Goal: Transaction & Acquisition: Book appointment/travel/reservation

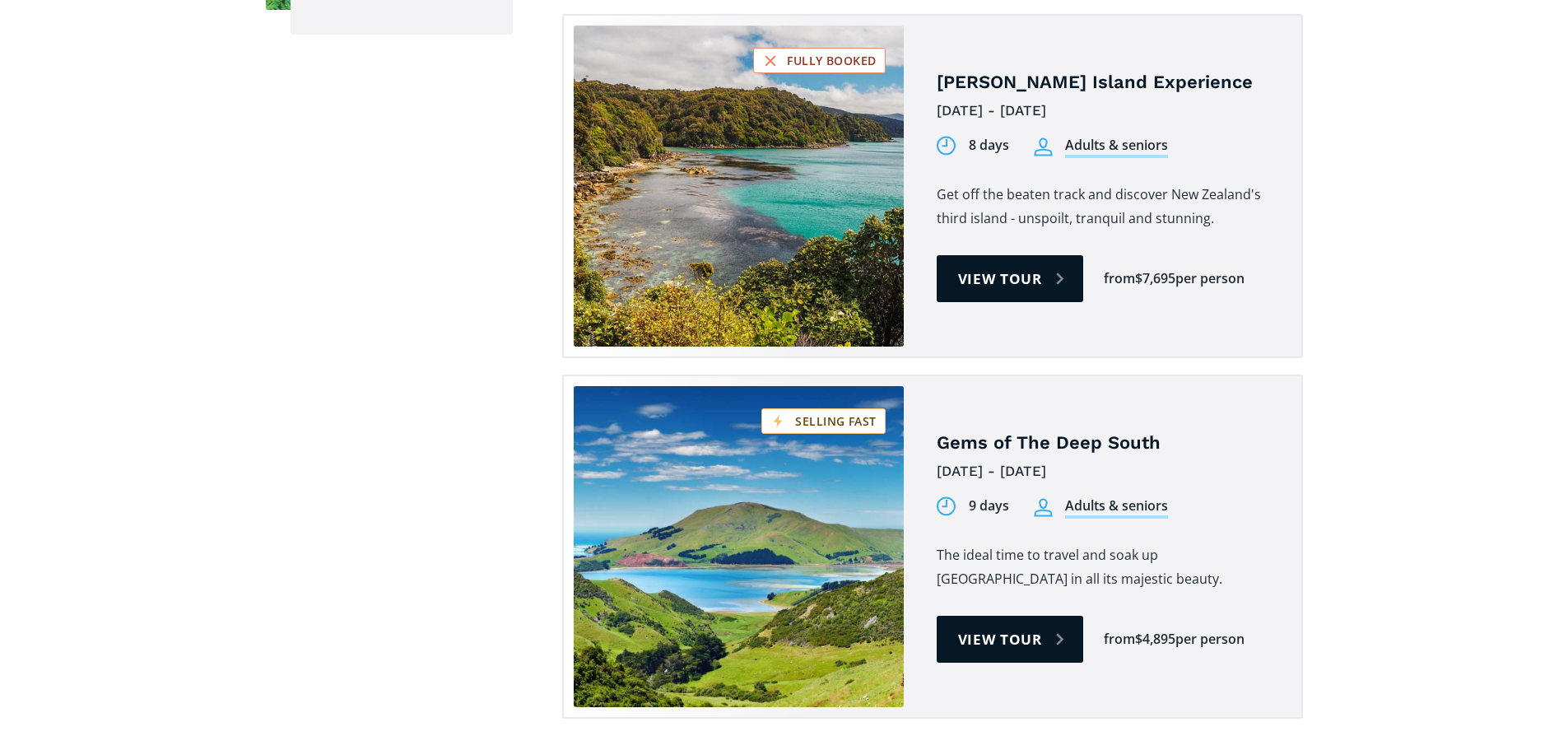
scroll to position [1564, 0]
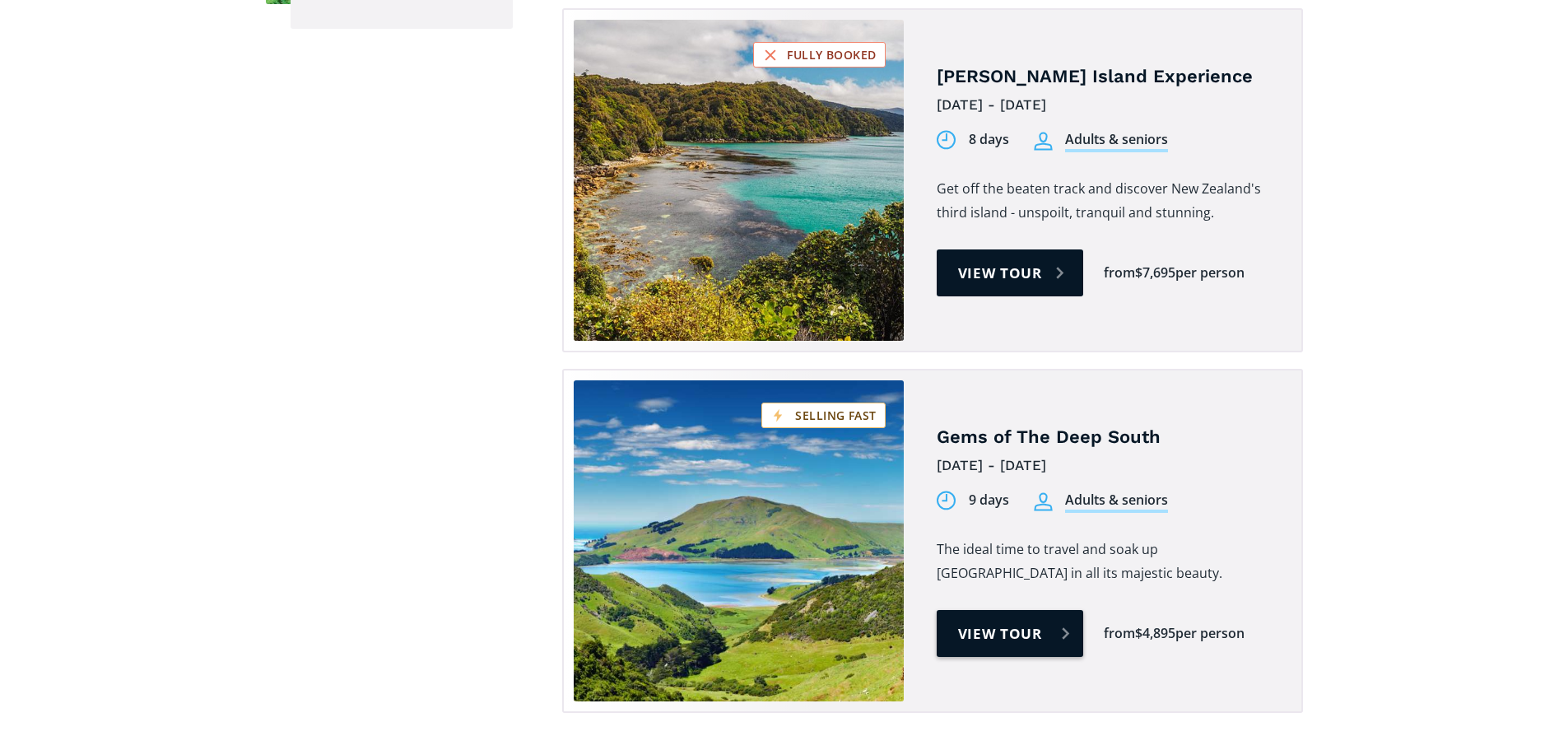
click at [1054, 609] on link "View tour" at bounding box center [1010, 633] width 147 height 47
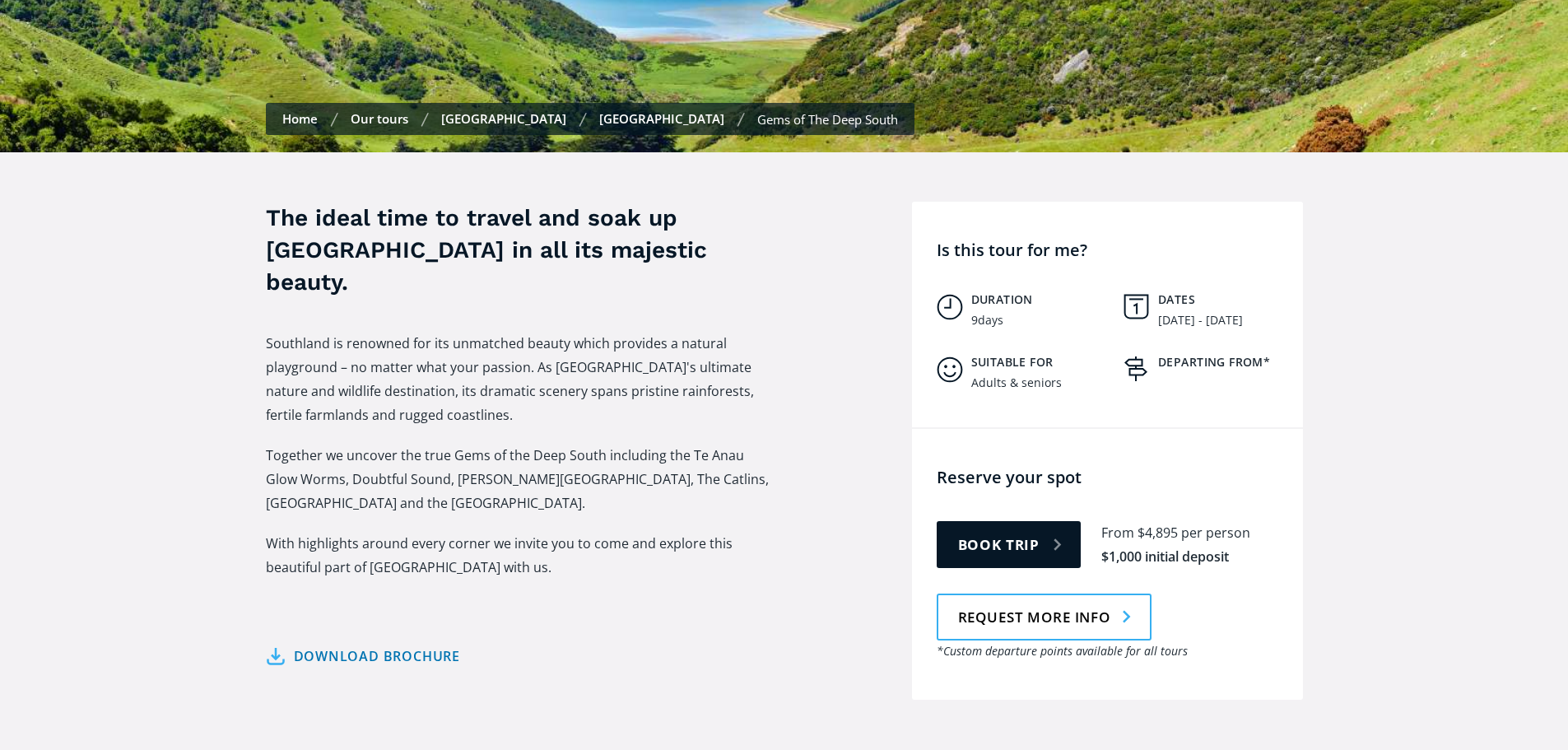
scroll to position [494, 0]
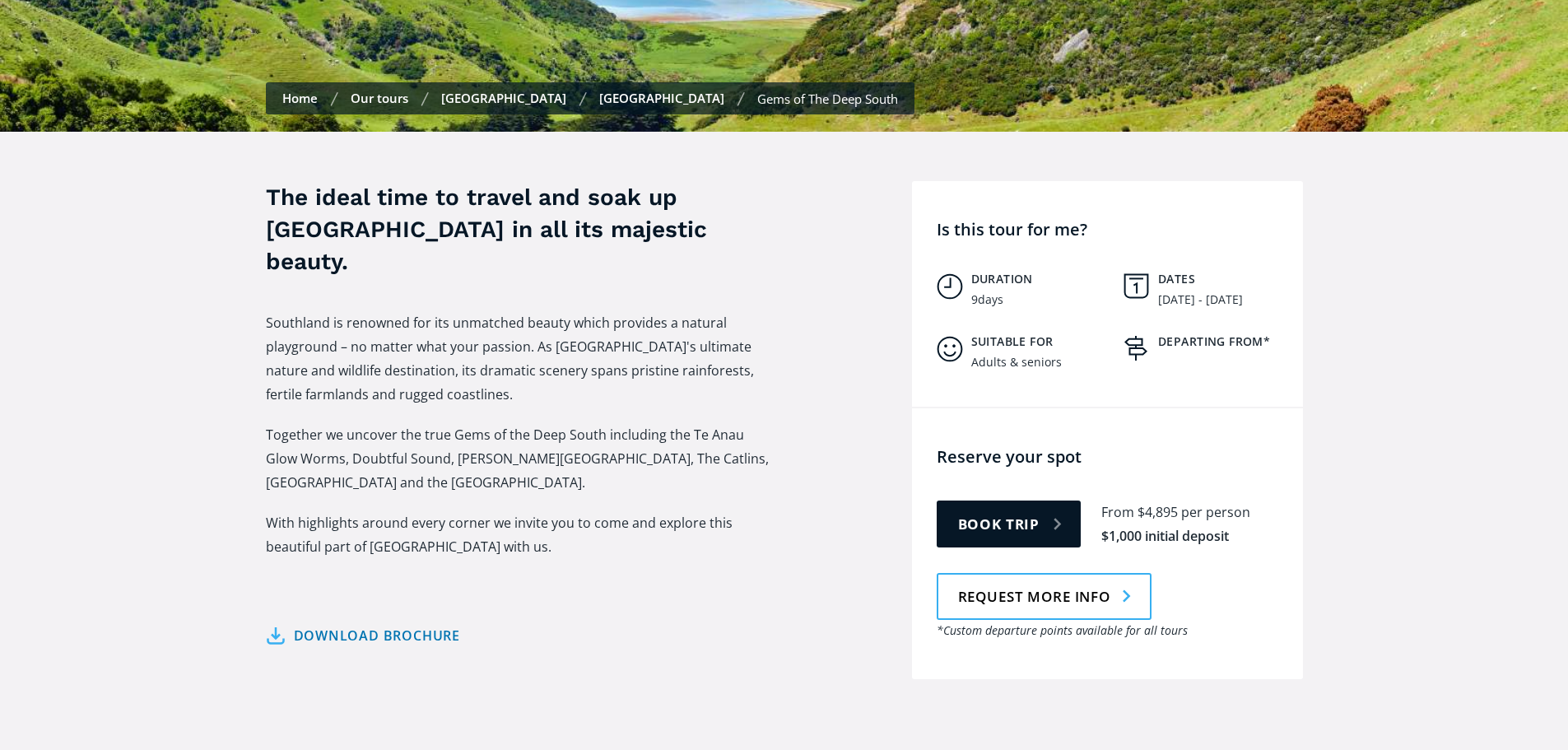
click at [432, 181] on h3 "The ideal time to travel and soak up [GEOGRAPHIC_DATA] in all its majestic beau…" at bounding box center [522, 229] width 511 height 97
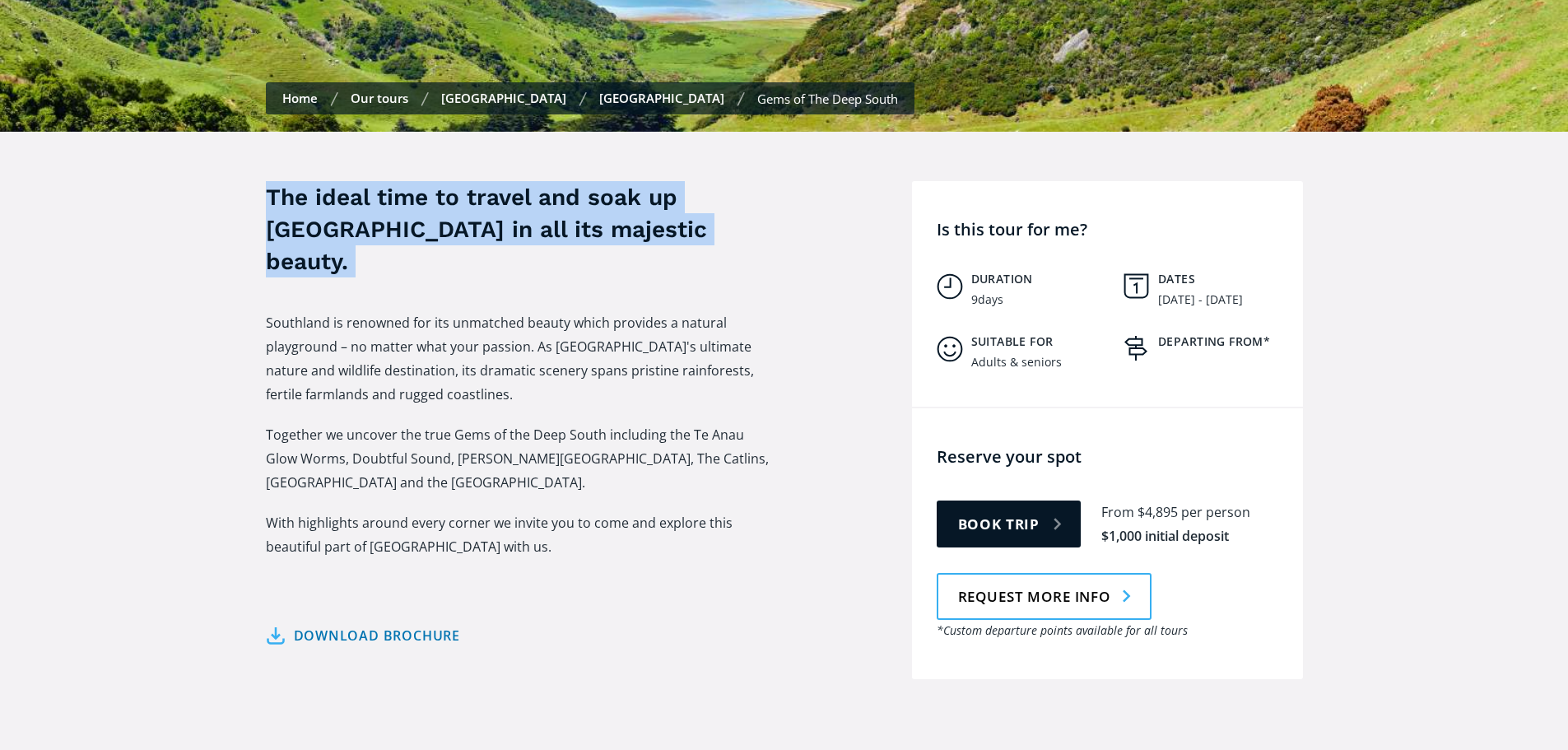
click at [432, 181] on h3 "The ideal time to travel and soak up [GEOGRAPHIC_DATA] in all its majestic beau…" at bounding box center [522, 229] width 511 height 97
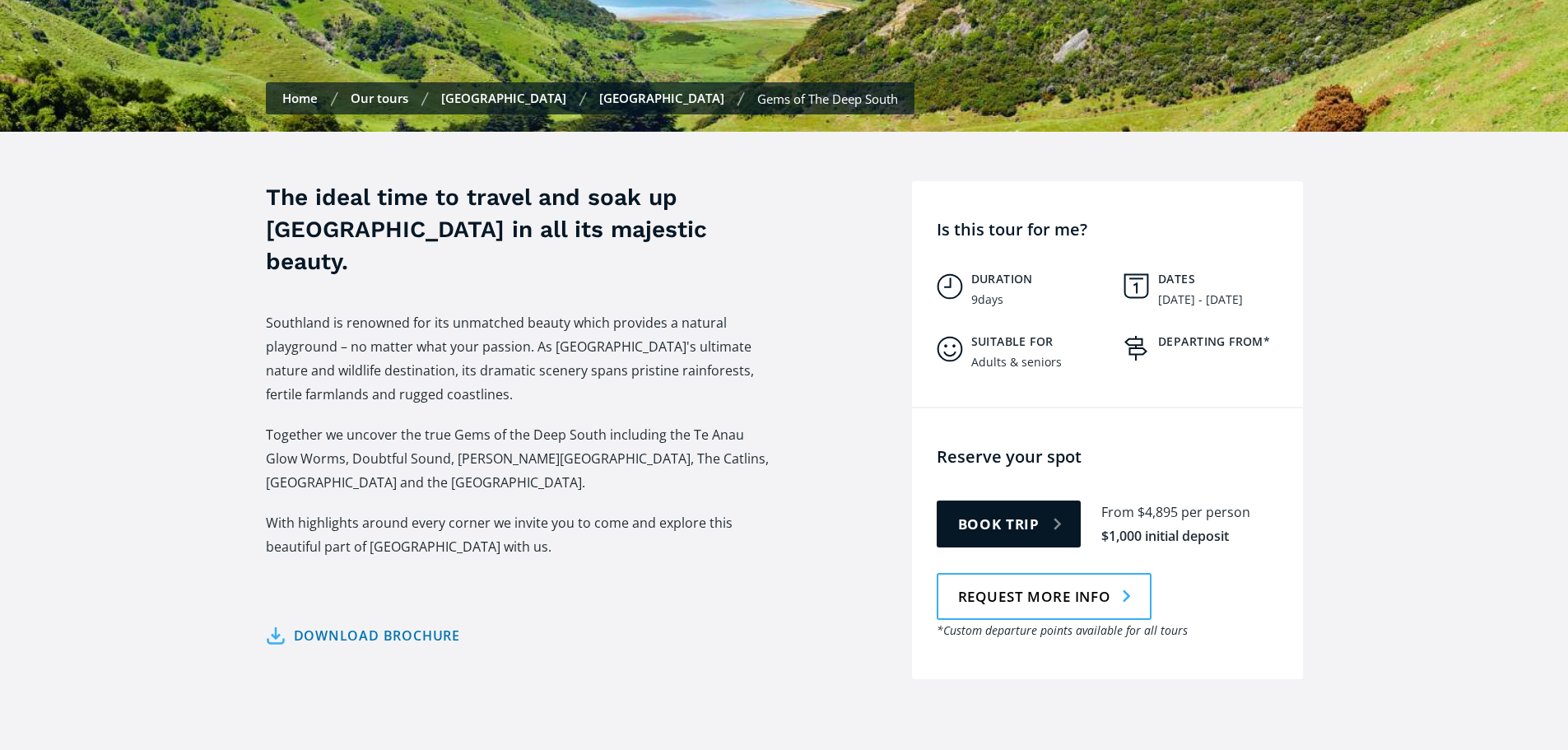
click at [543, 351] on p "Southland is renowned for its unmatched beauty which provides a natural playgro…" at bounding box center [522, 358] width 511 height 96
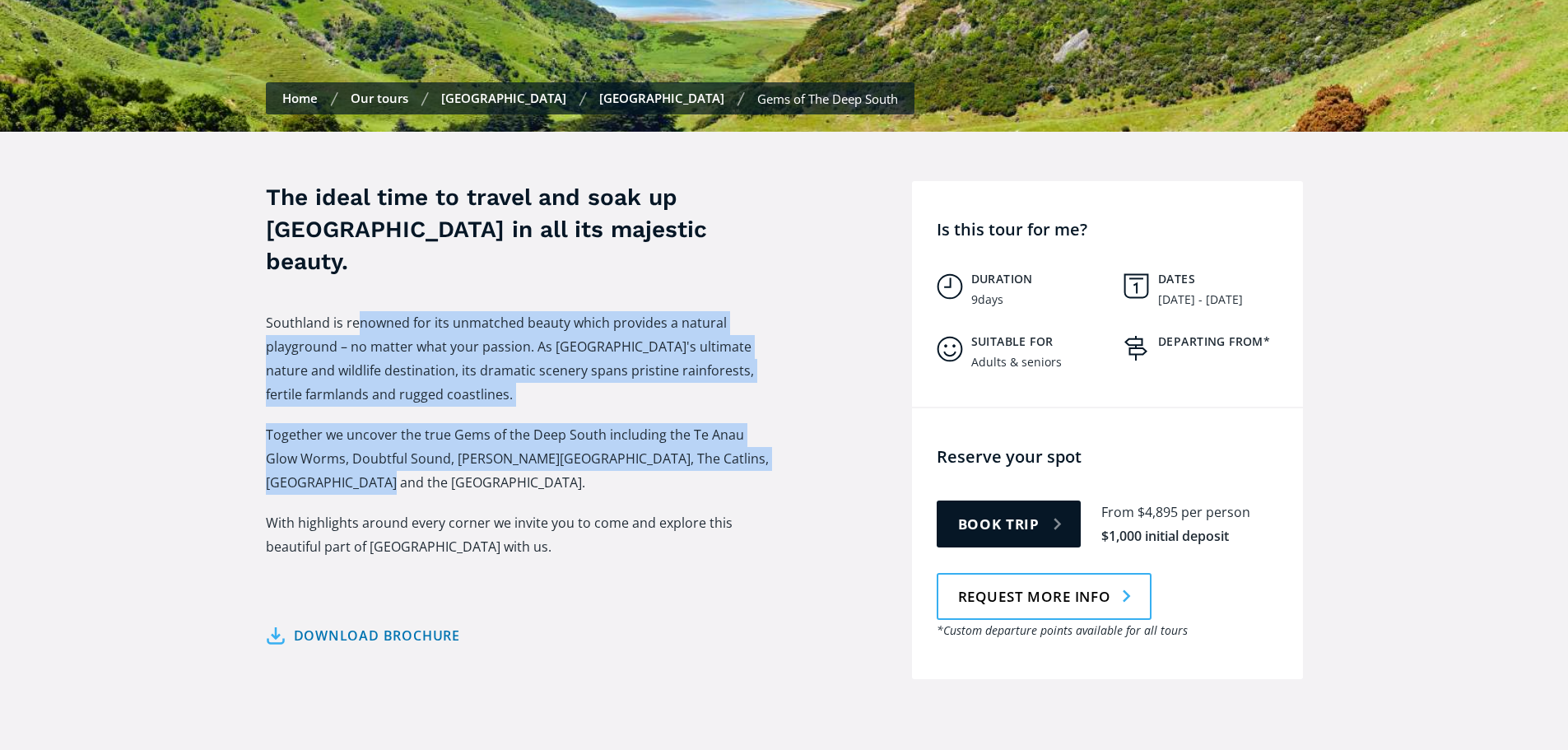
drag, startPoint x: 359, startPoint y: 296, endPoint x: 769, endPoint y: 466, distance: 443.8
click at [769, 466] on div "Southland is renowned for its unmatched beauty which provides a natural playgro…" at bounding box center [522, 463] width 511 height 304
click at [405, 624] on link "Download brochure" at bounding box center [364, 635] width 195 height 24
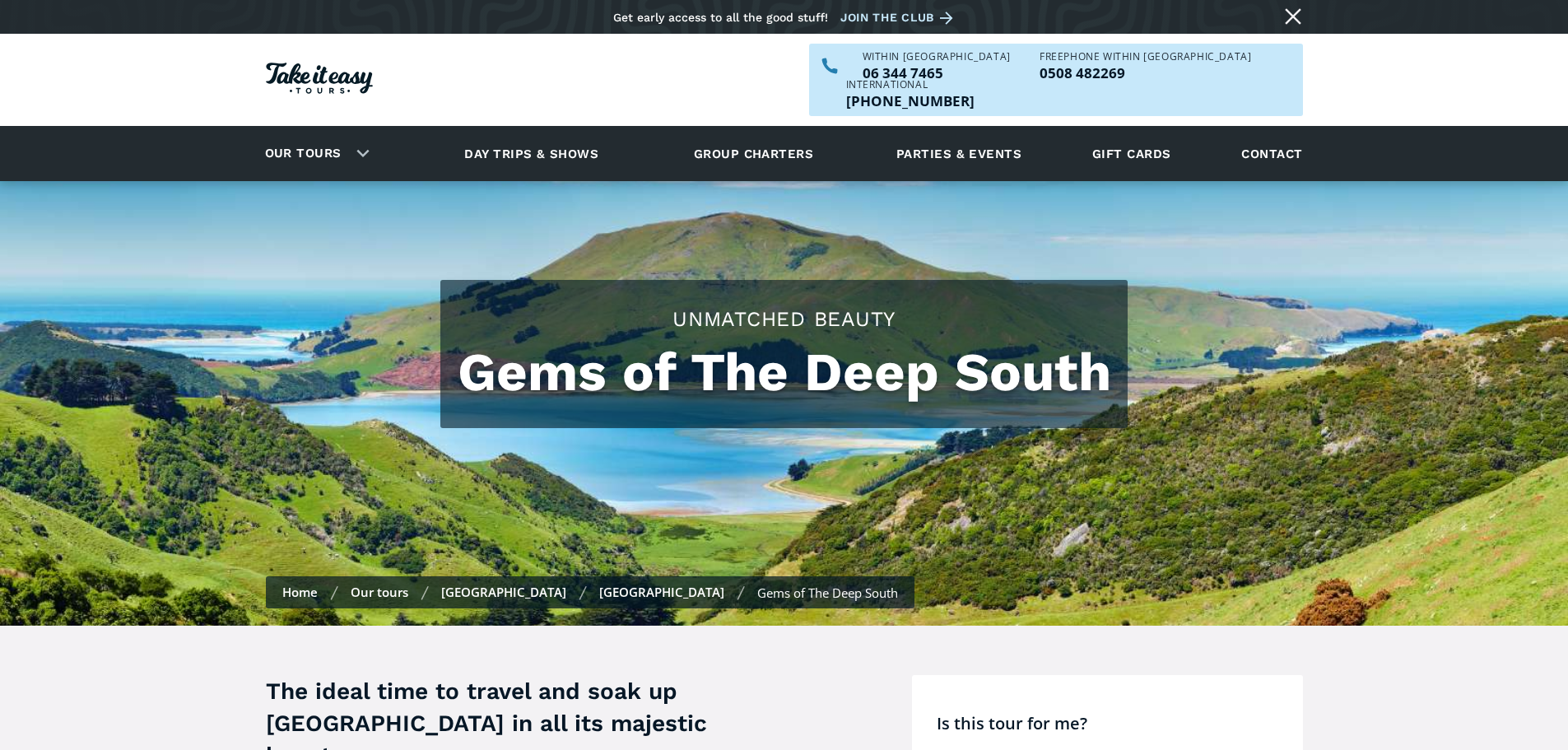
scroll to position [494, 0]
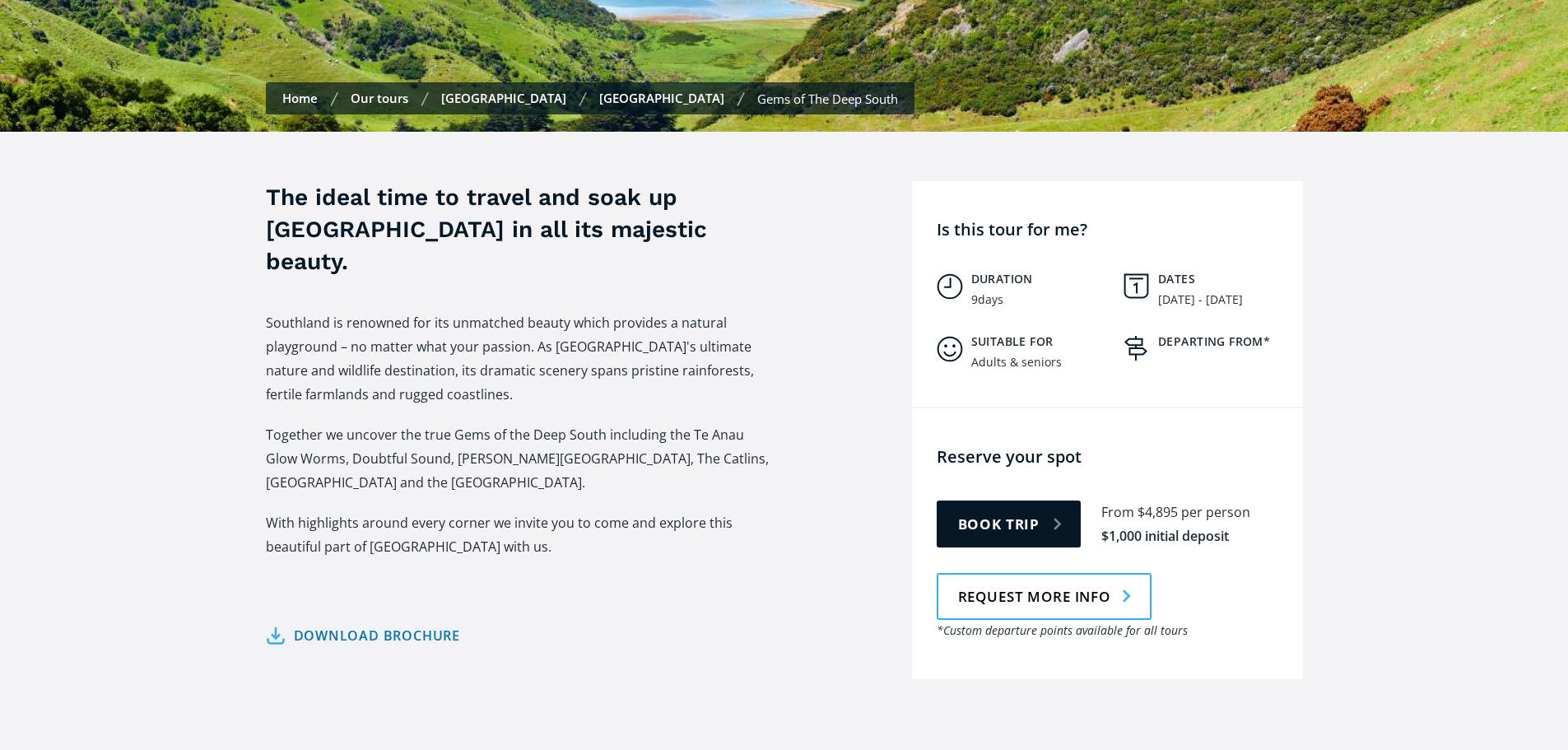
click at [1384, 442] on div "The ideal time to travel and soak up South Island New Zealand in all its majest…" at bounding box center [784, 430] width 1568 height 597
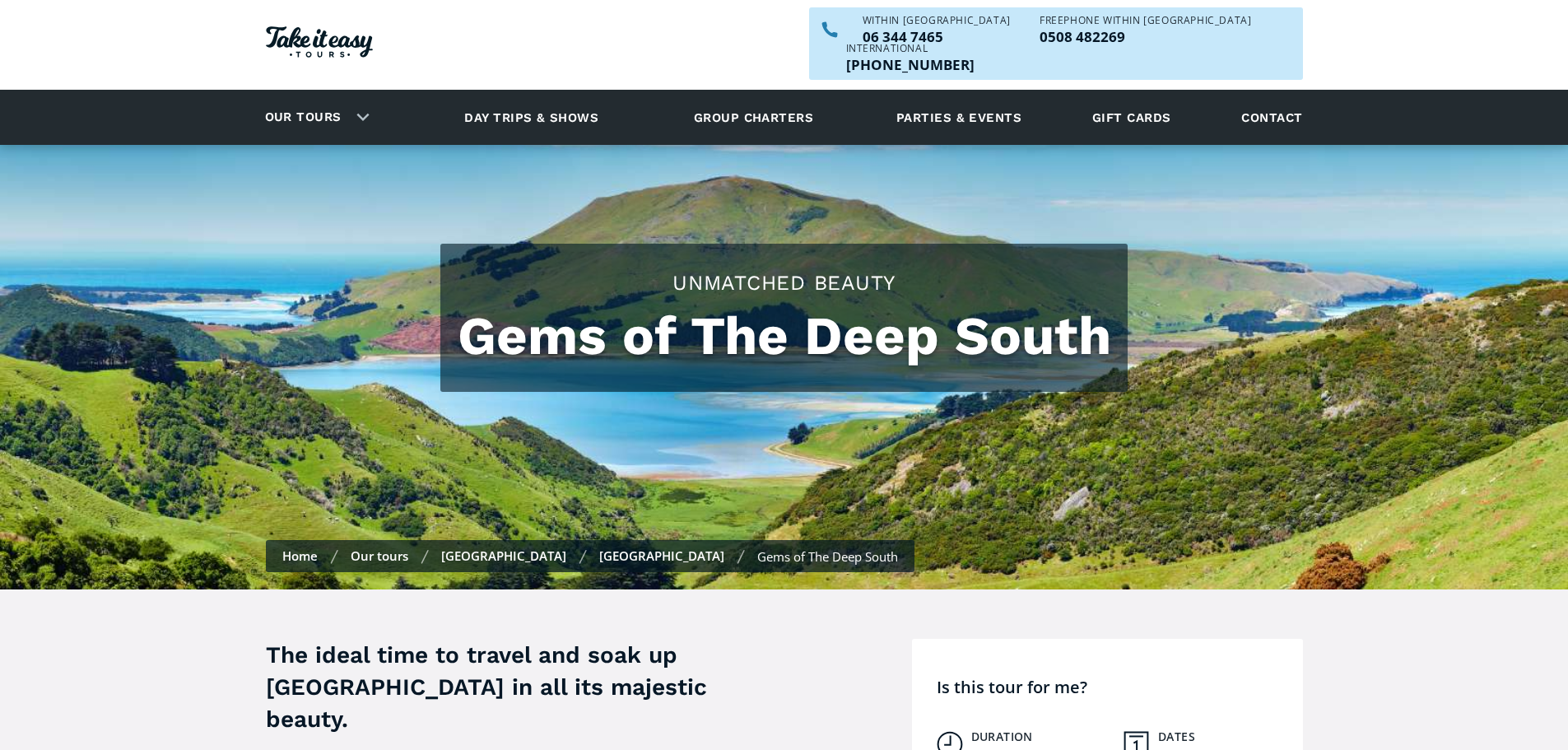
scroll to position [0, 0]
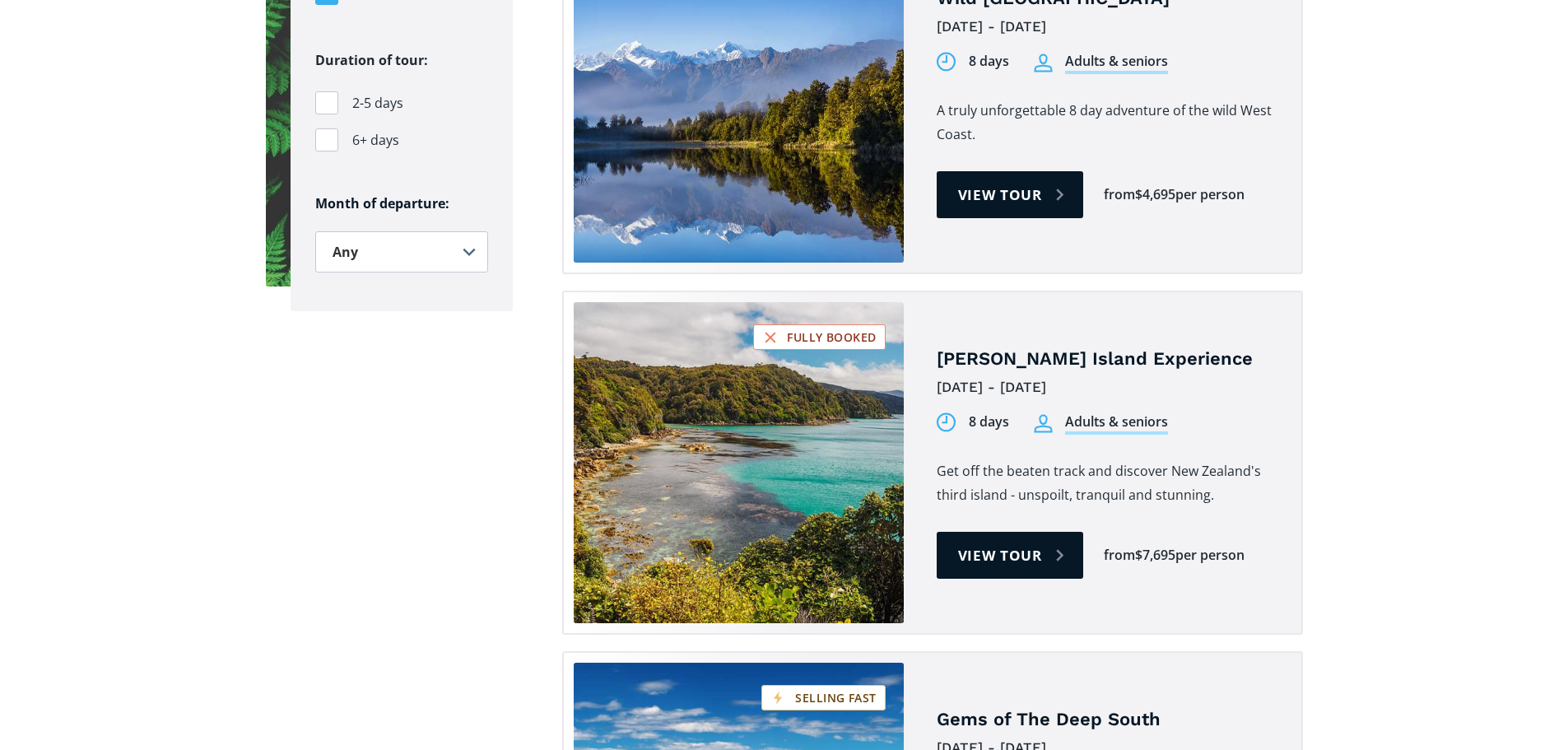
scroll to position [1070, 0]
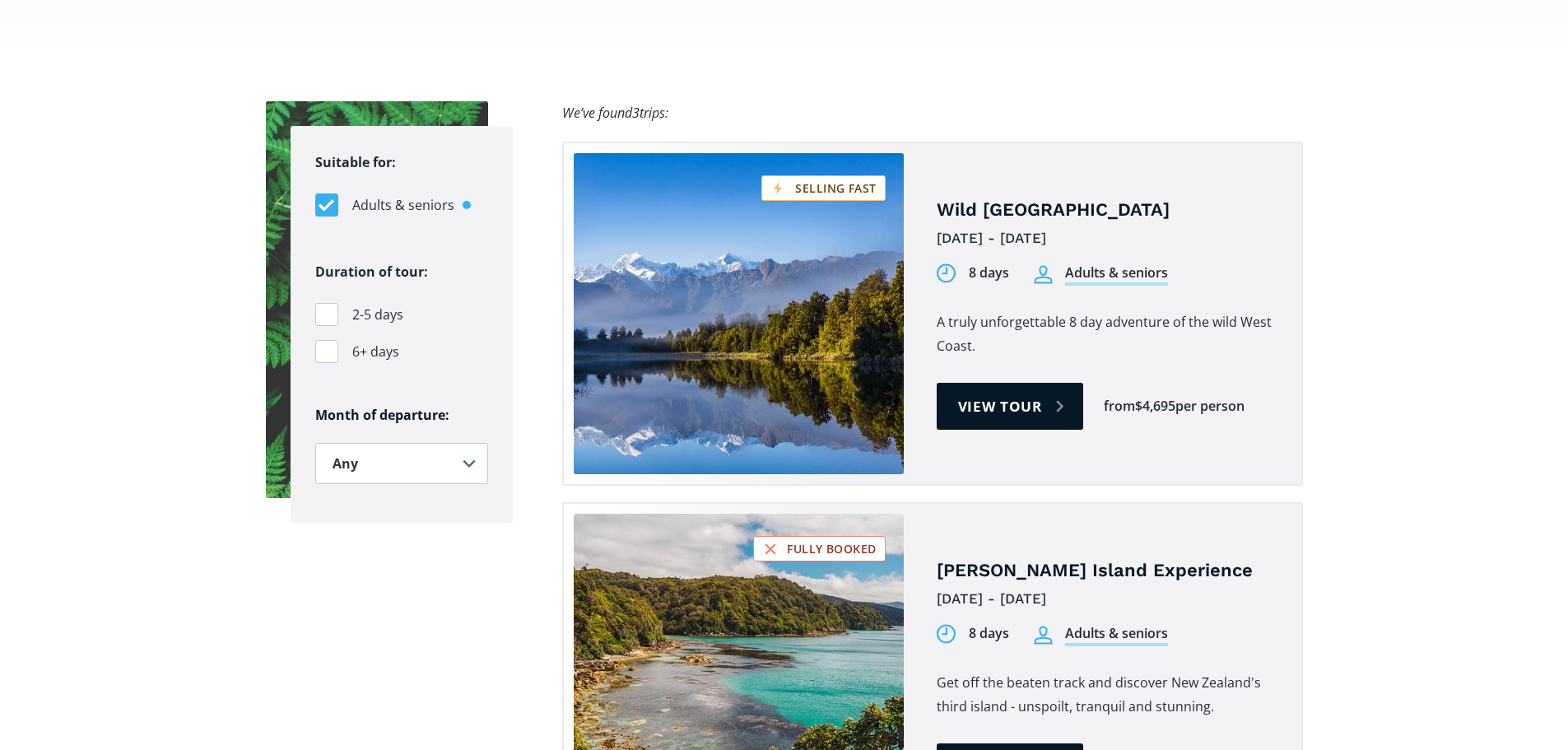
click at [798, 277] on link "Tours on sale" at bounding box center [739, 313] width 330 height 321
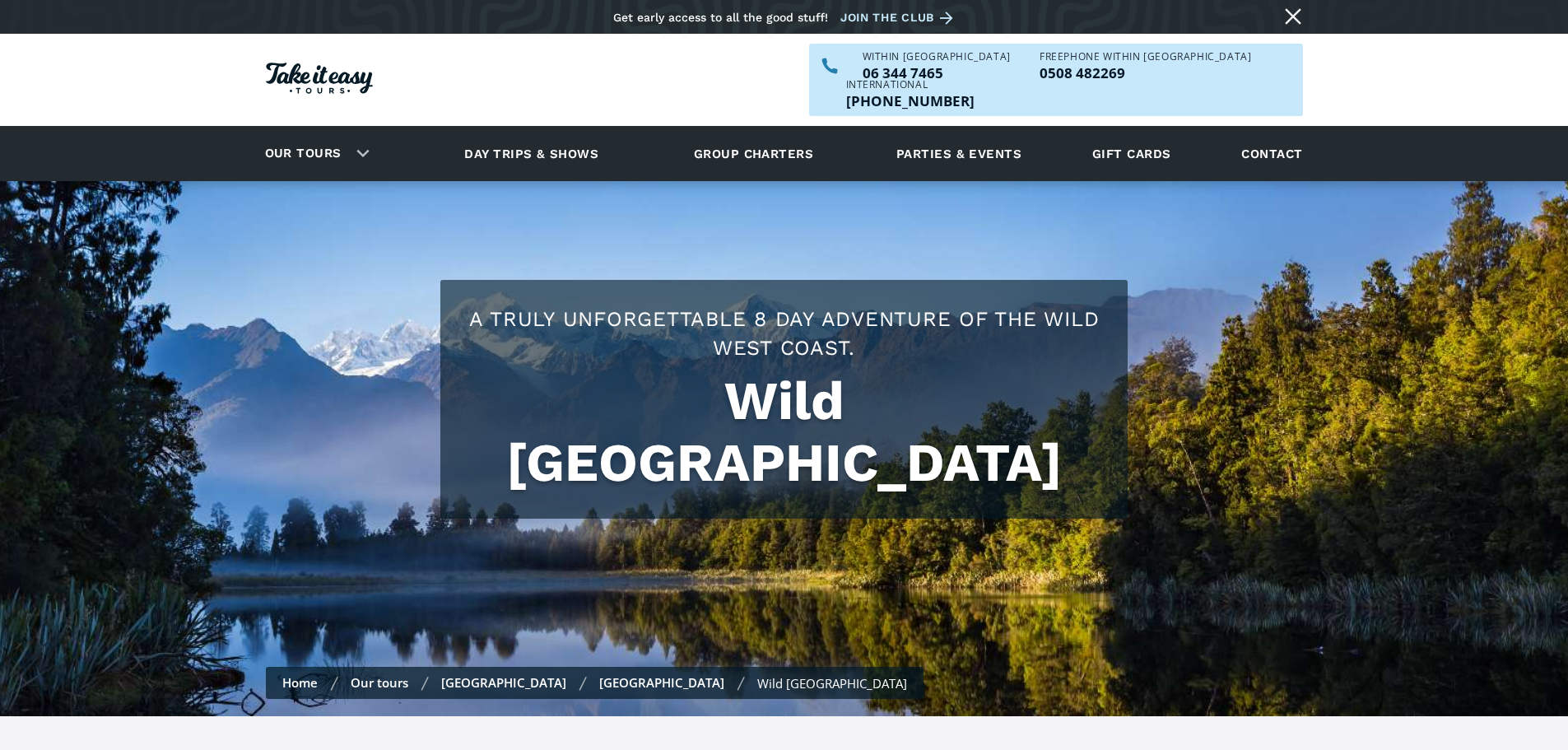
scroll to position [412, 0]
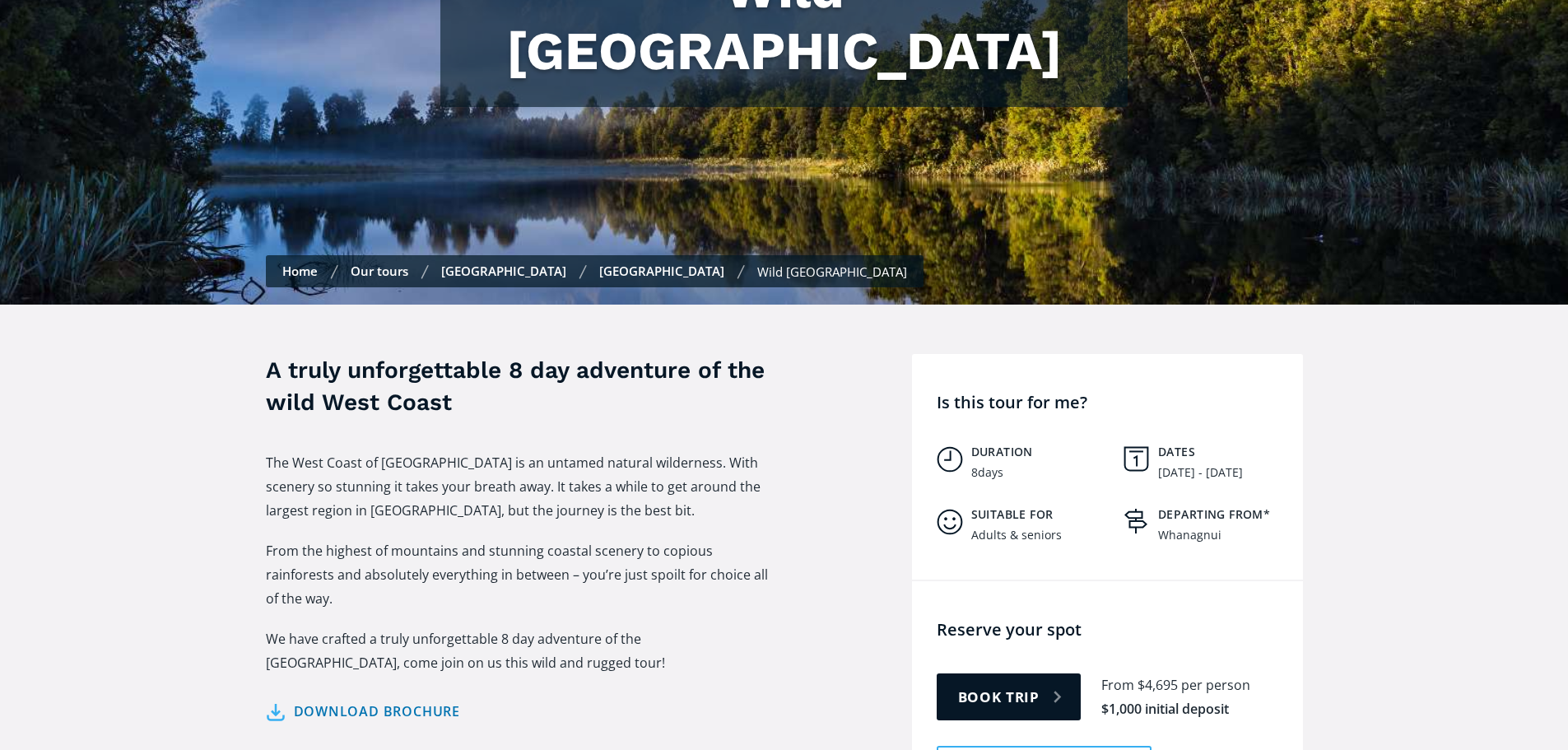
click at [1005, 528] on div "Adults & seniors" at bounding box center [1016, 535] width 91 height 14
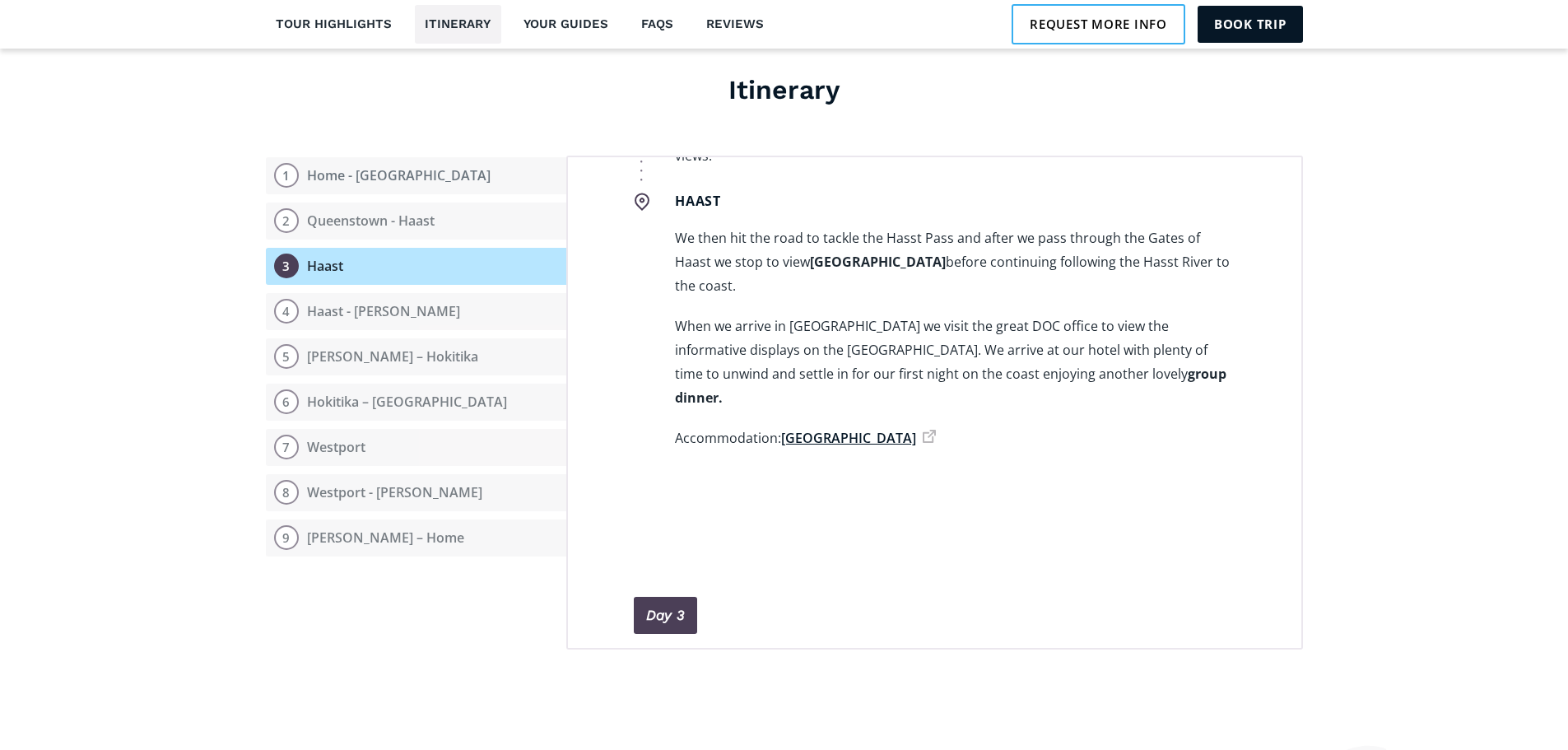
scroll to position [1482, 0]
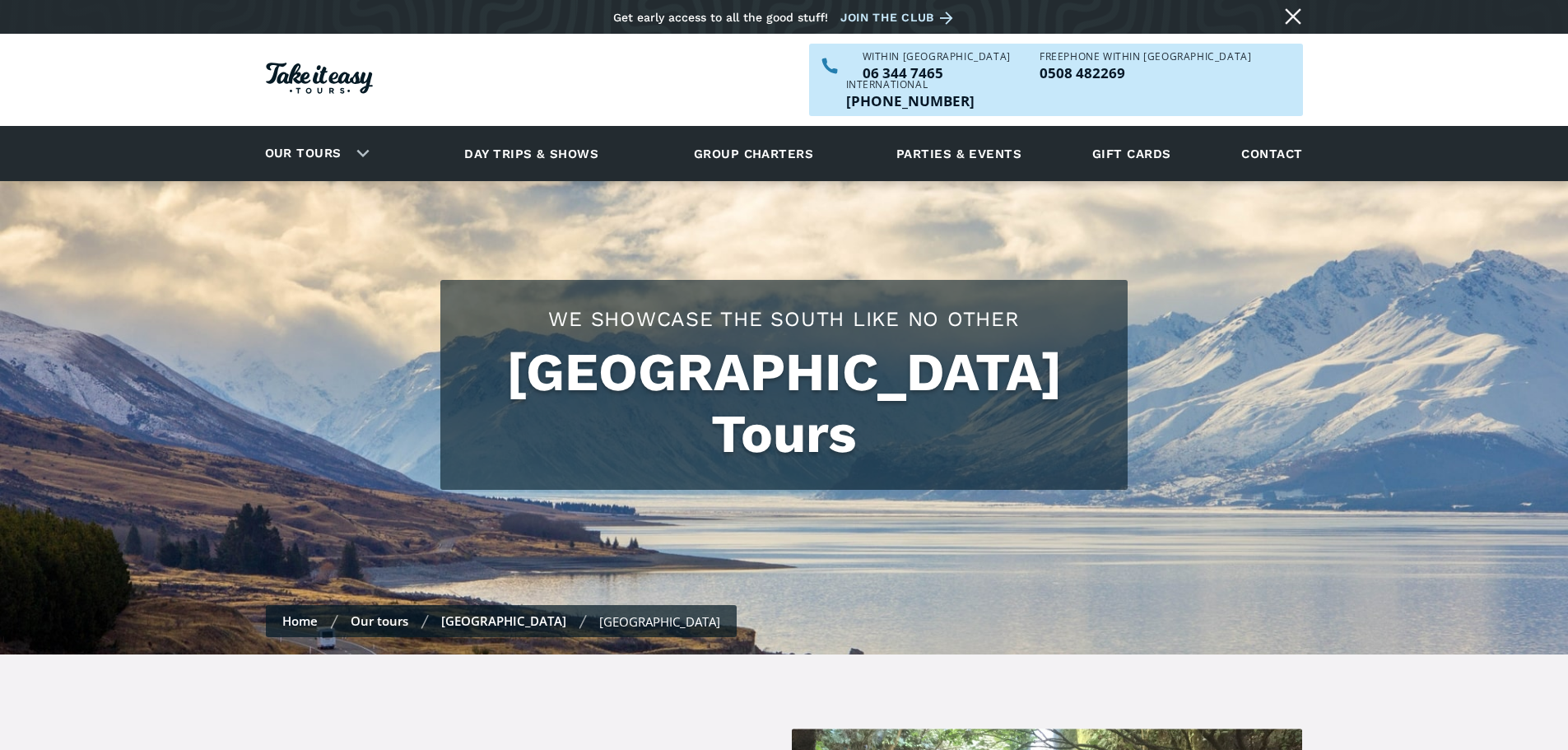
scroll to position [1070, 0]
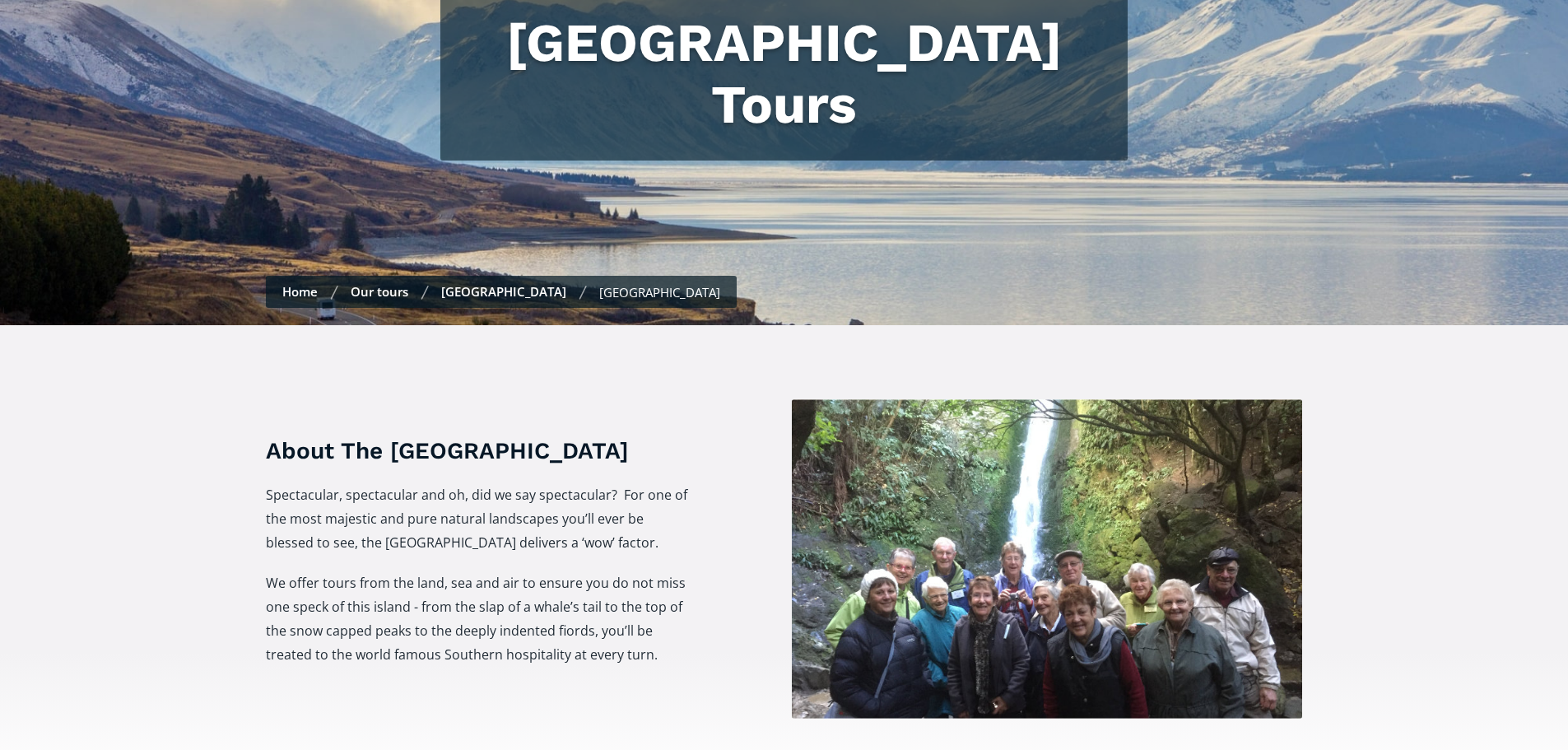
checkbox input "true"
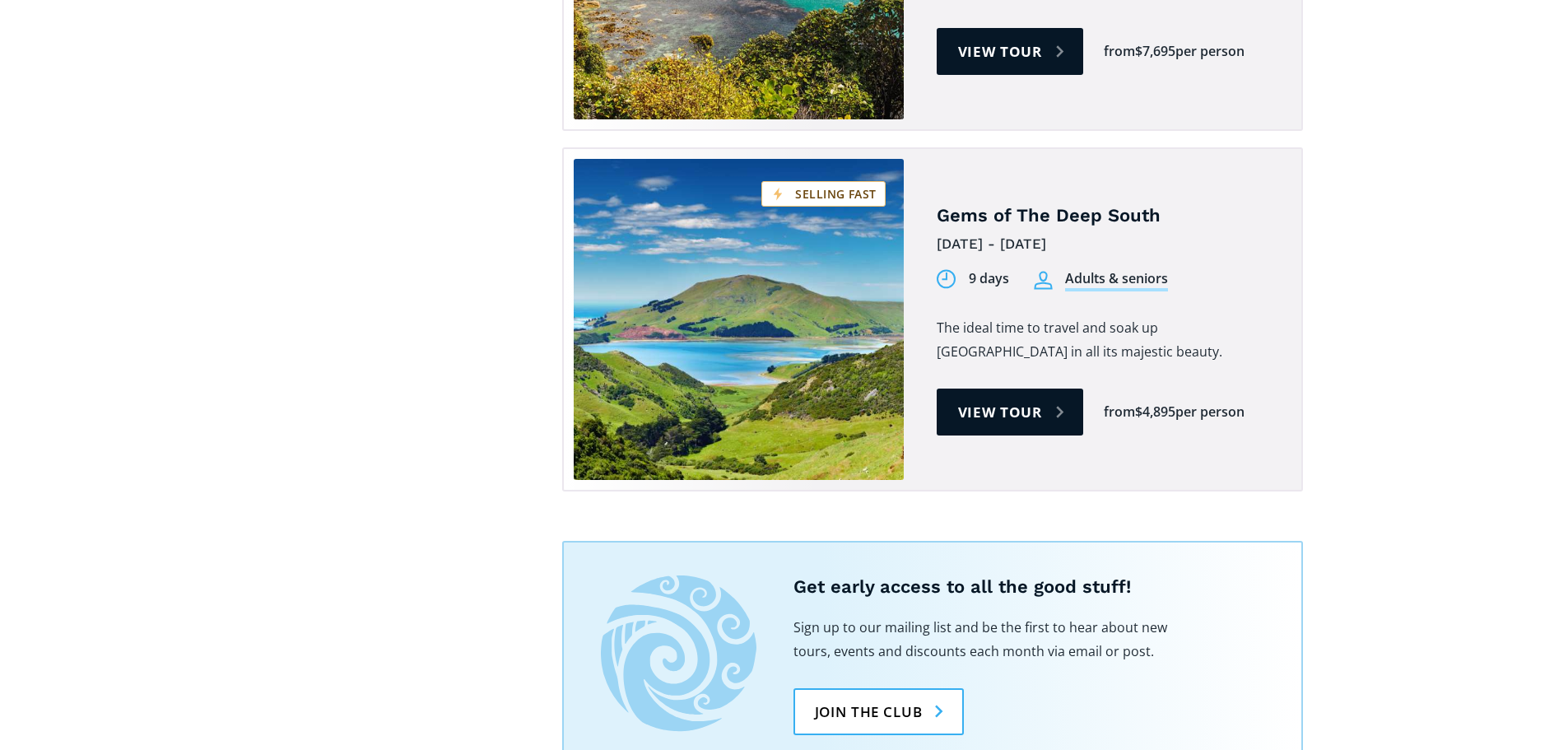
scroll to position [1810, 0]
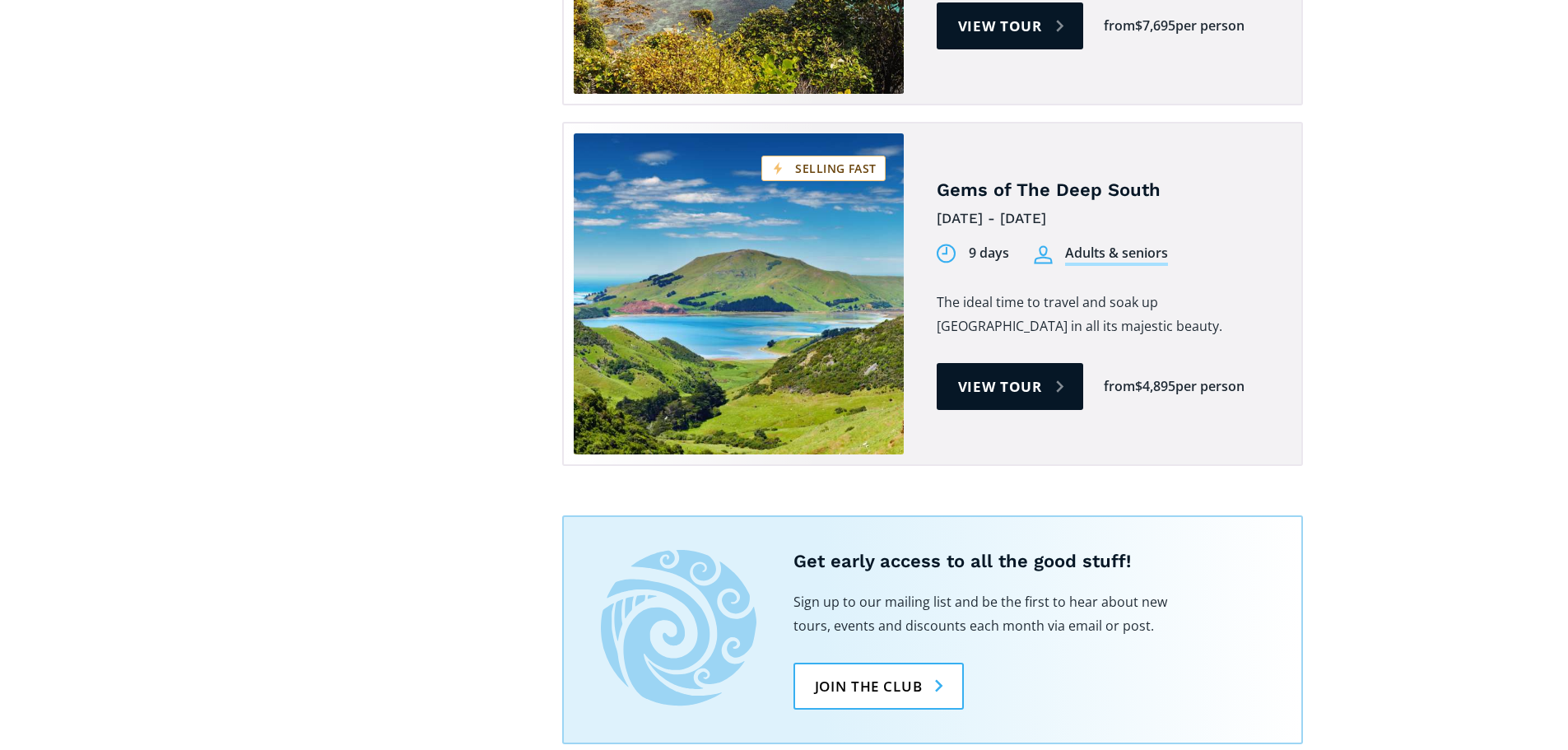
click at [1185, 377] on div "per person" at bounding box center [1209, 386] width 69 height 19
click at [1101, 244] on div "Adults & seniors" at bounding box center [1117, 254] width 103 height 22
click at [1041, 363] on link "View tour" at bounding box center [1010, 386] width 147 height 47
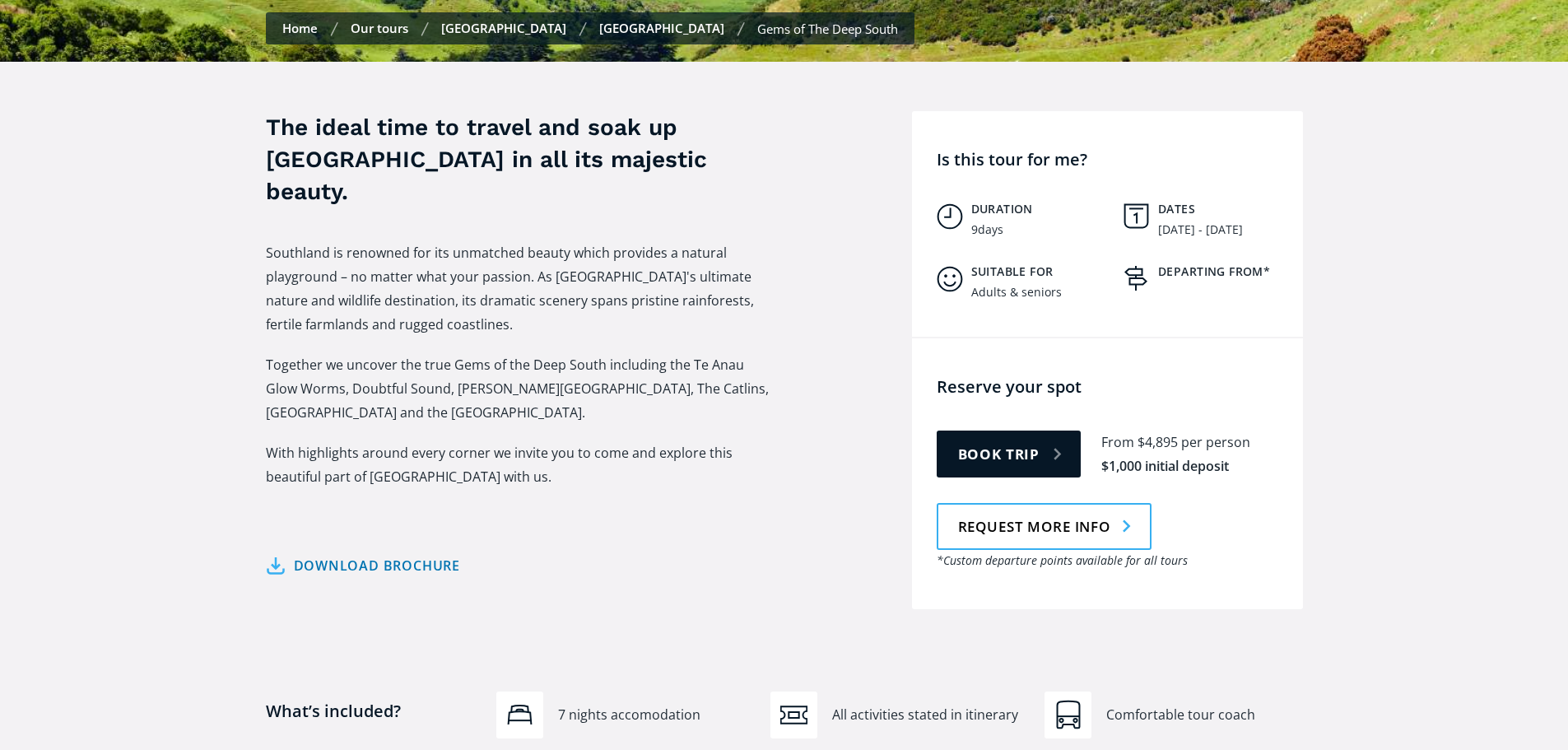
scroll to position [576, 0]
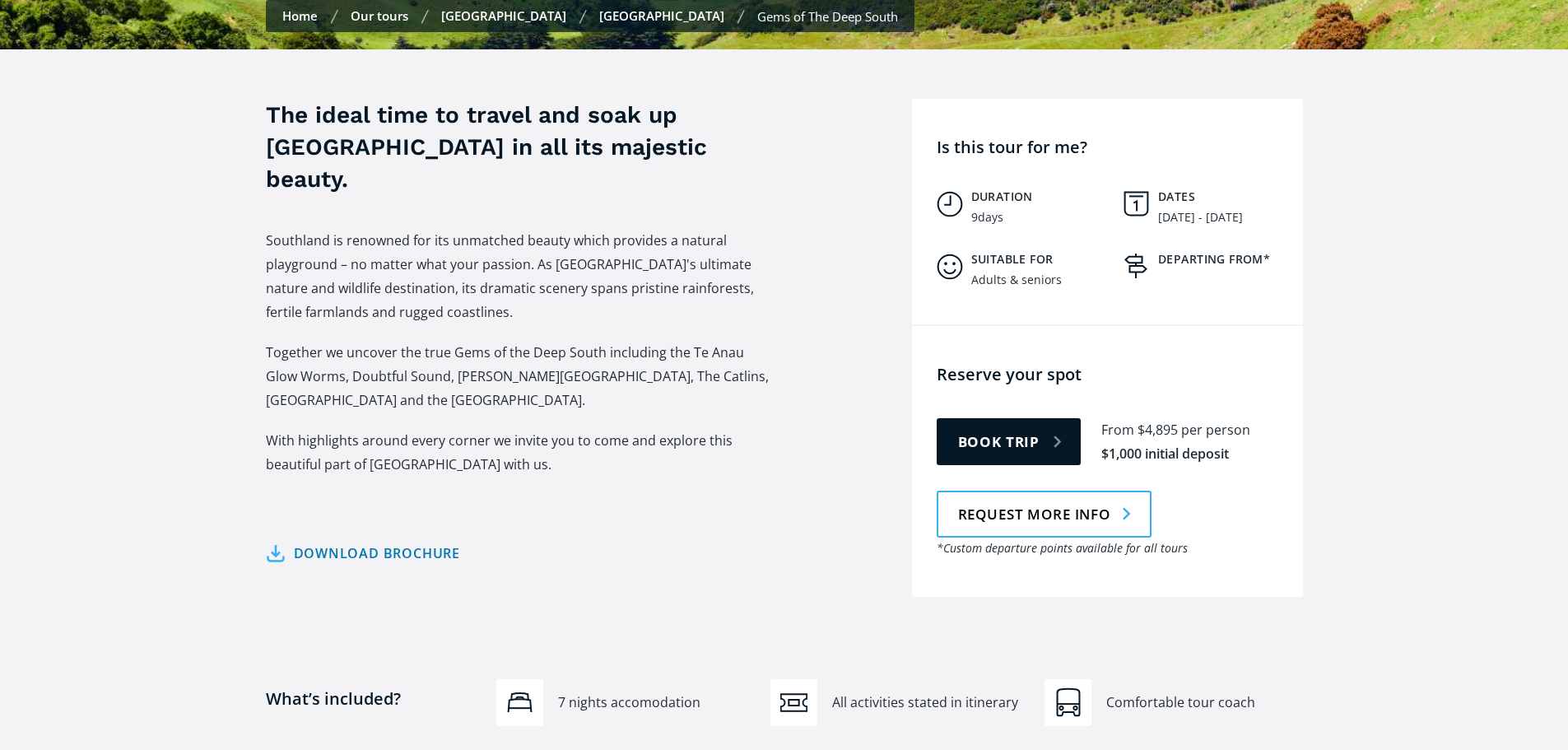
click at [567, 353] on p "Together we uncover the true Gems of the Deep South including the Te Anau Glow …" at bounding box center [522, 377] width 511 height 72
click at [675, 364] on p "Together we uncover the true Gems of the Deep South including the Te Anau Glow …" at bounding box center [522, 377] width 511 height 72
click at [679, 359] on p "Together we uncover the true Gems of the Deep South including the Te Anau Glow …" at bounding box center [522, 377] width 511 height 72
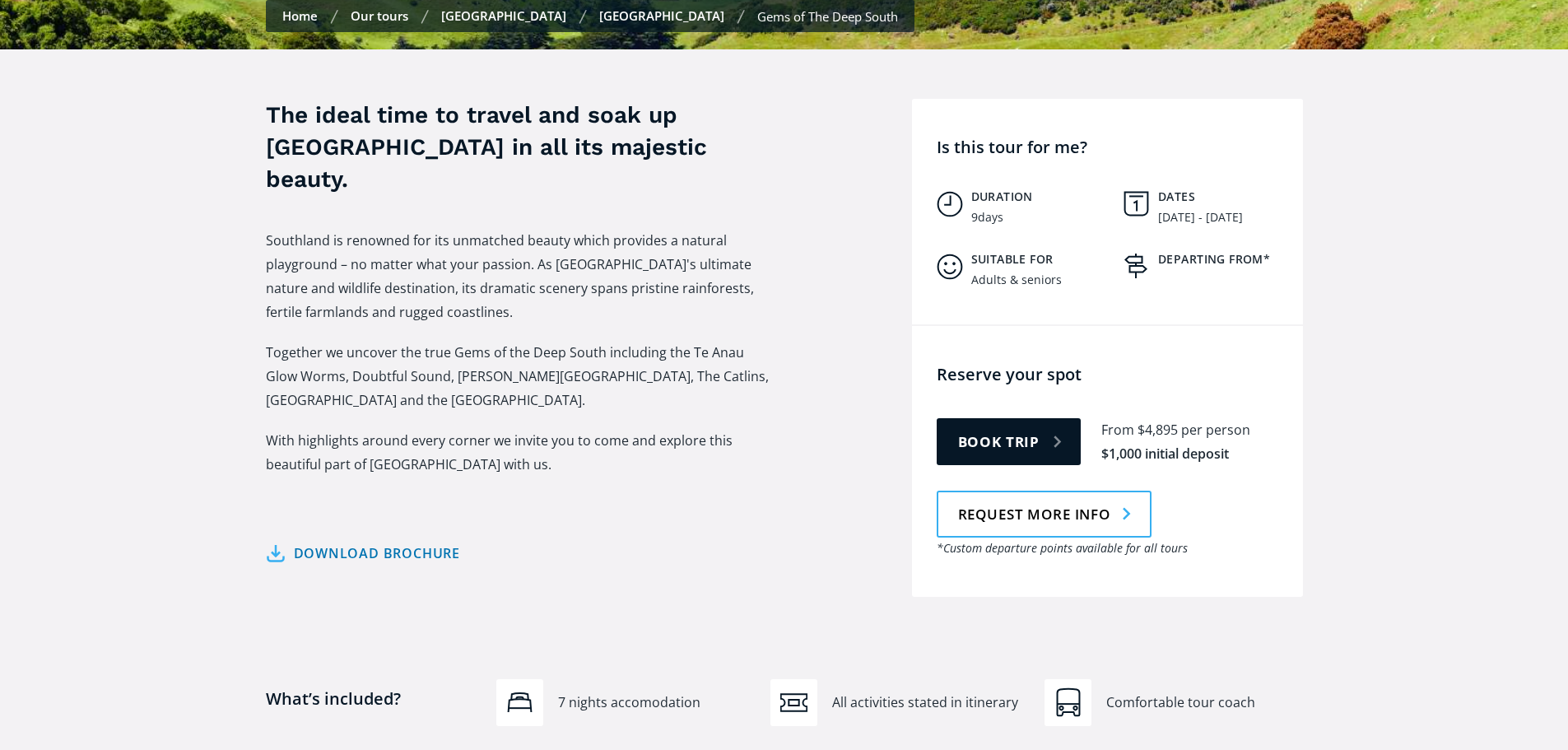
click at [752, 341] on p "Together we uncover the true Gems of the Deep South including the Te Anau Glow …" at bounding box center [522, 377] width 511 height 72
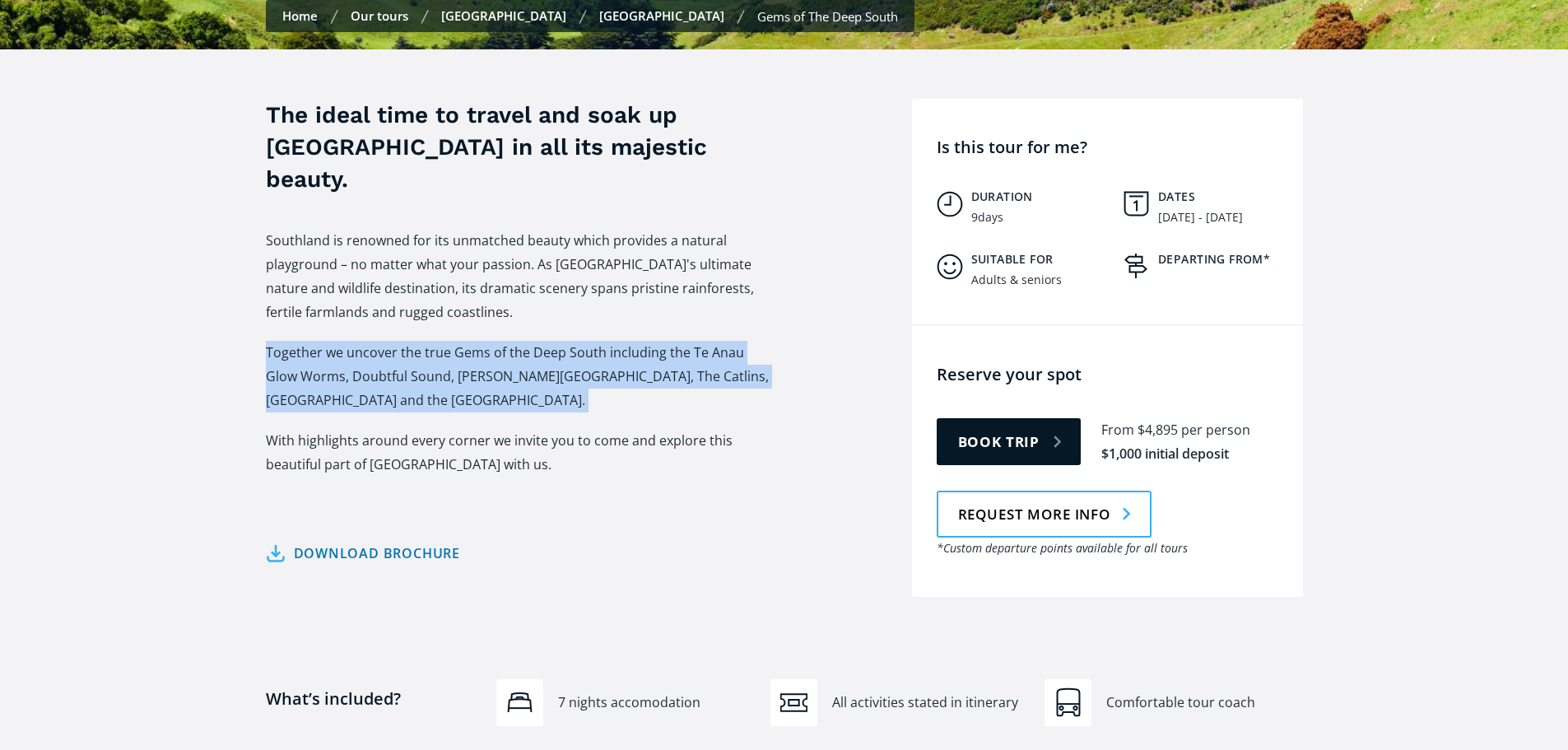
click at [752, 341] on p "Together we uncover the true Gems of the Deep South including the Te Anau Glow …" at bounding box center [522, 377] width 511 height 72
click at [991, 418] on link "Book trip" at bounding box center [1009, 442] width 145 height 47
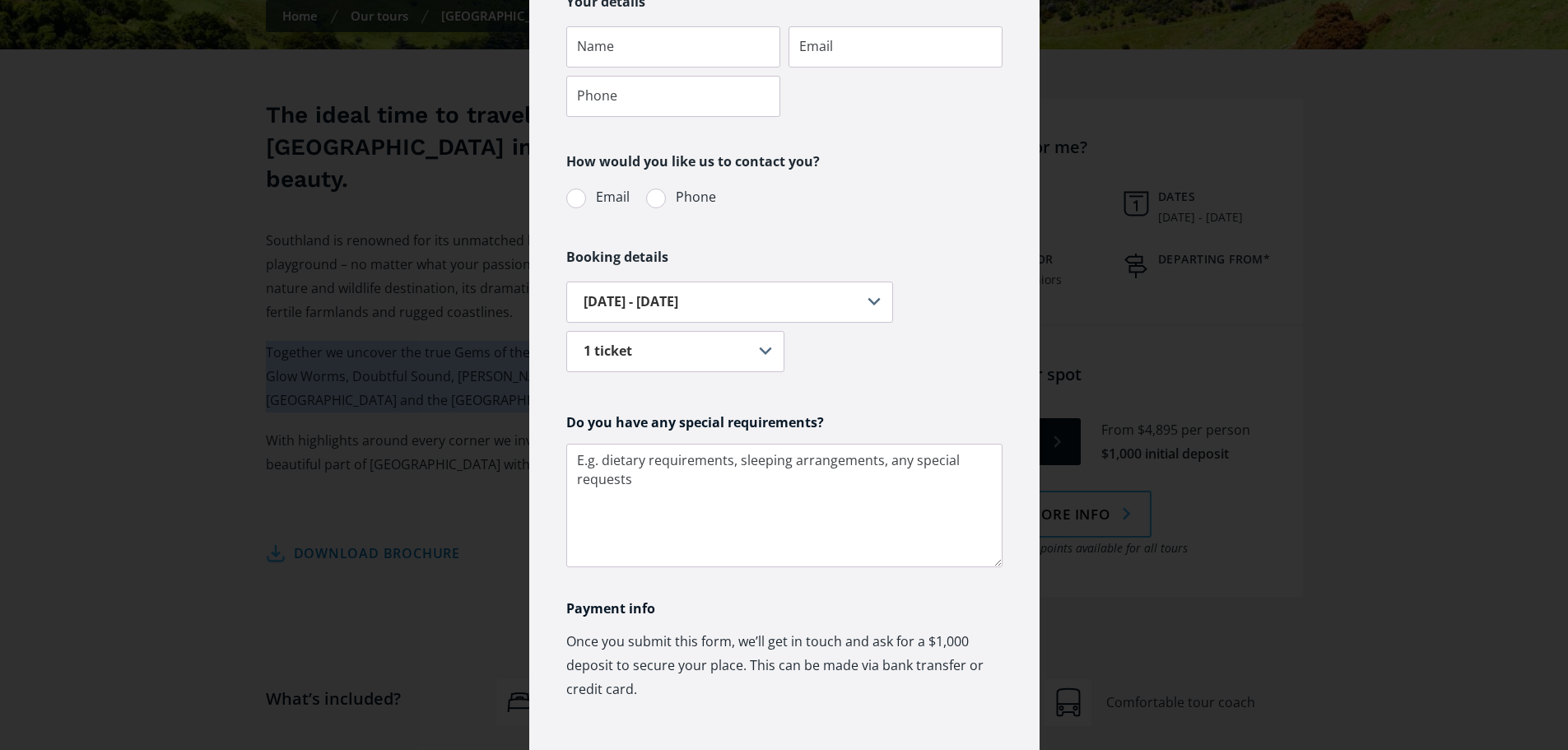
scroll to position [279, 0]
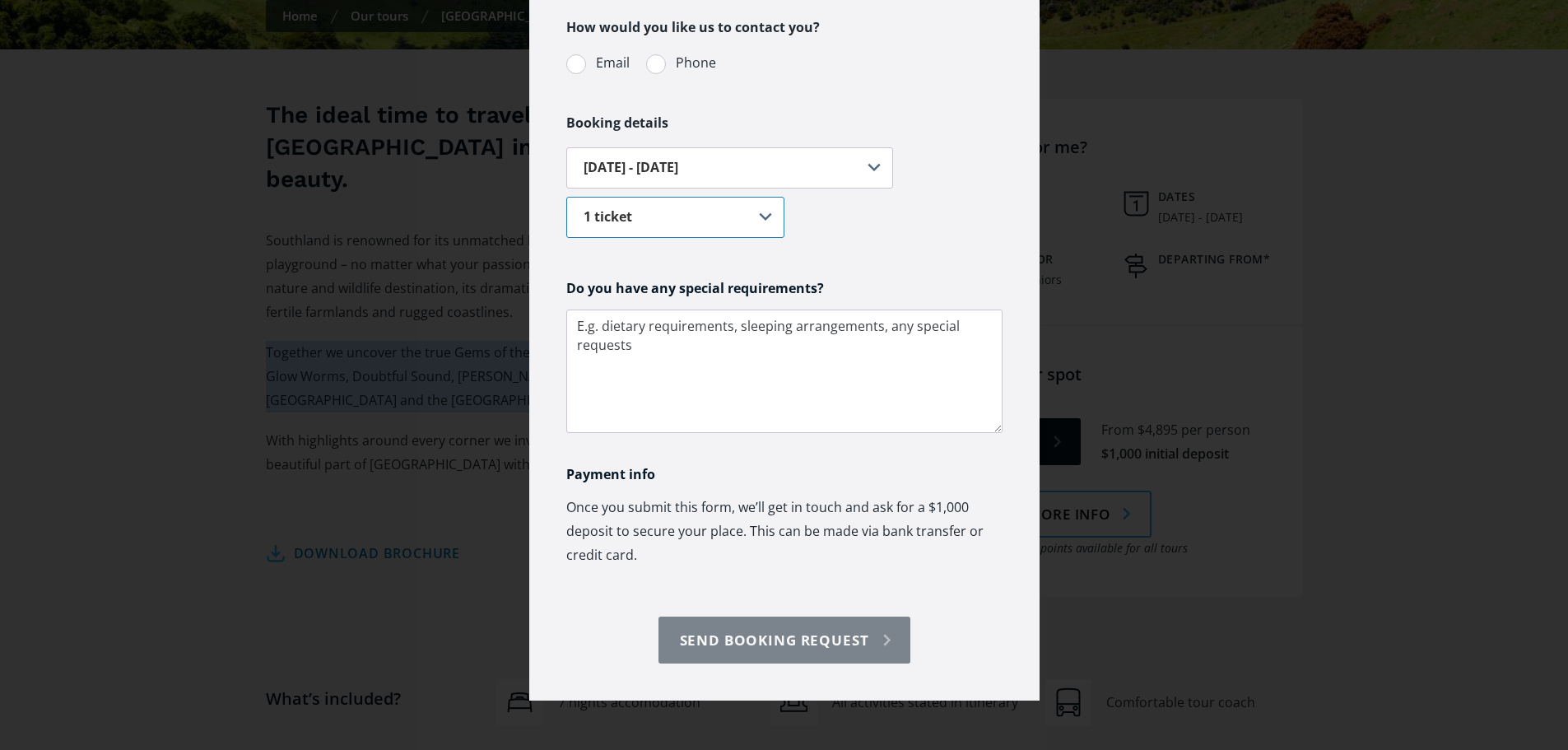
click at [734, 223] on select "1 ticket 2 tickets 3 tickets 4 tickets 5 or more tickets" at bounding box center [675, 217] width 218 height 41
select select "2"
click at [566, 197] on select "1 ticket 2 tickets 3 tickets 4 tickets 5 or more tickets" at bounding box center [675, 217] width 218 height 41
click at [723, 170] on select "[DATE] - [DATE]" at bounding box center [730, 167] width 328 height 41
click at [790, 165] on select "[DATE] - [DATE]" at bounding box center [730, 167] width 328 height 41
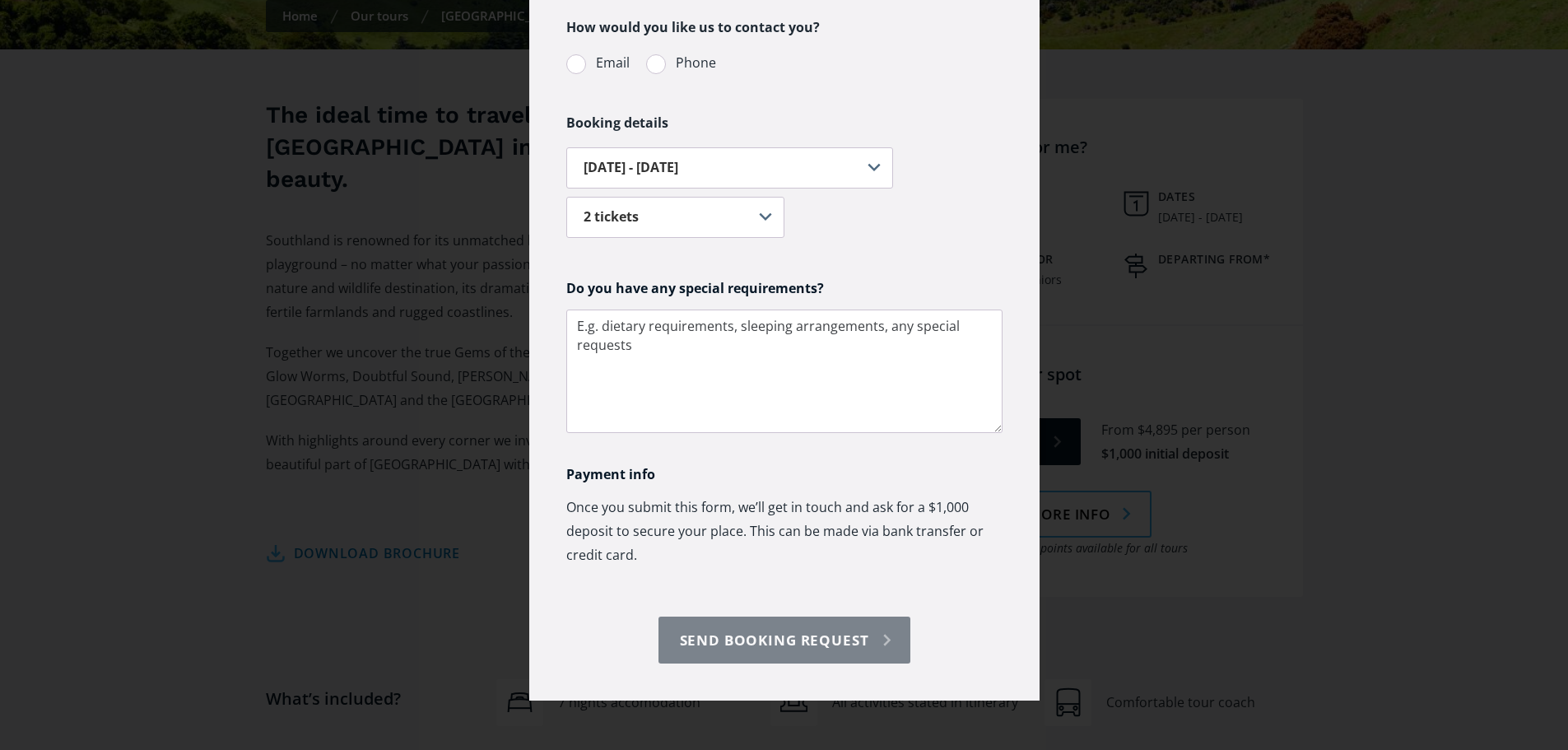
click at [830, 466] on h4 "Payment info" at bounding box center [784, 474] width 437 height 17
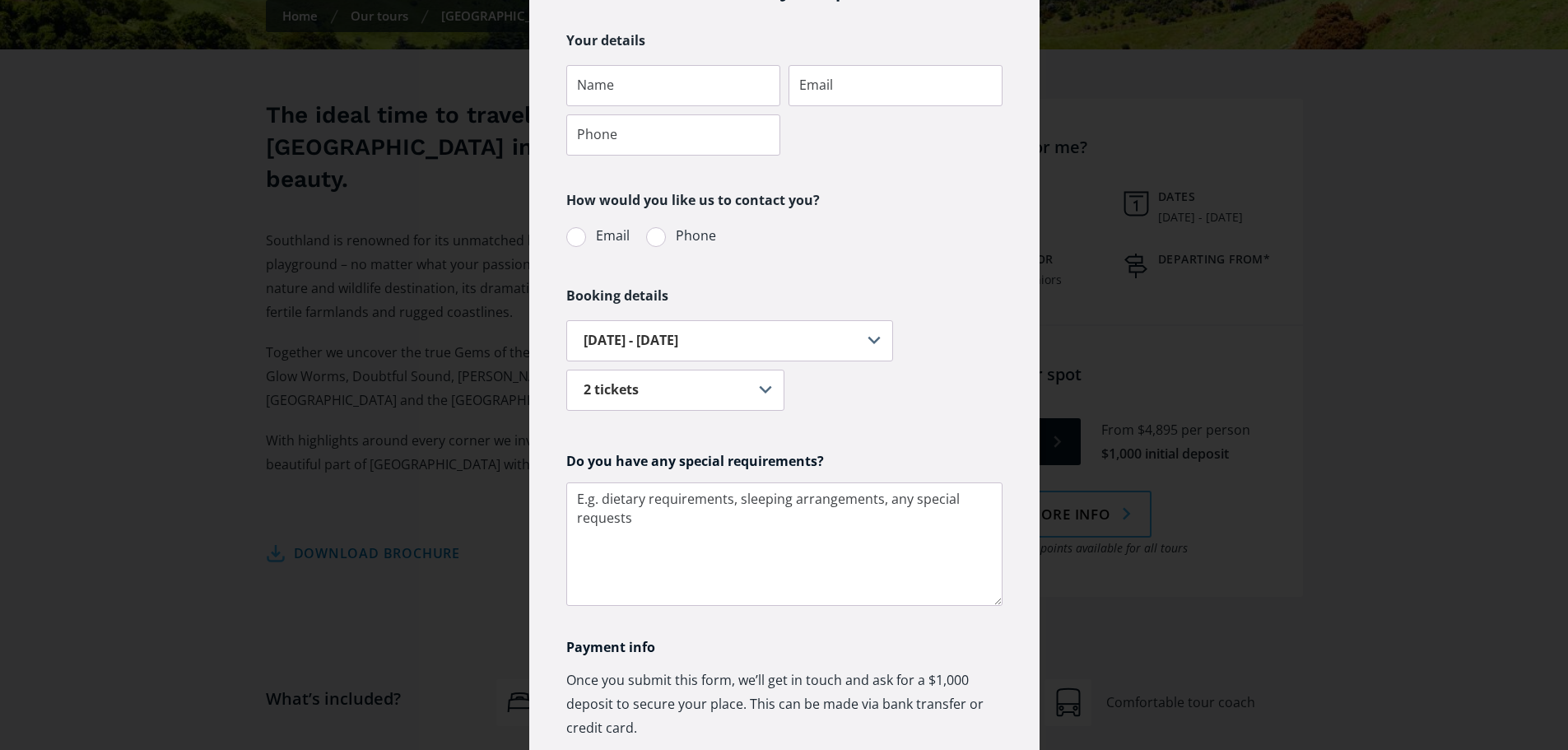
scroll to position [0, 0]
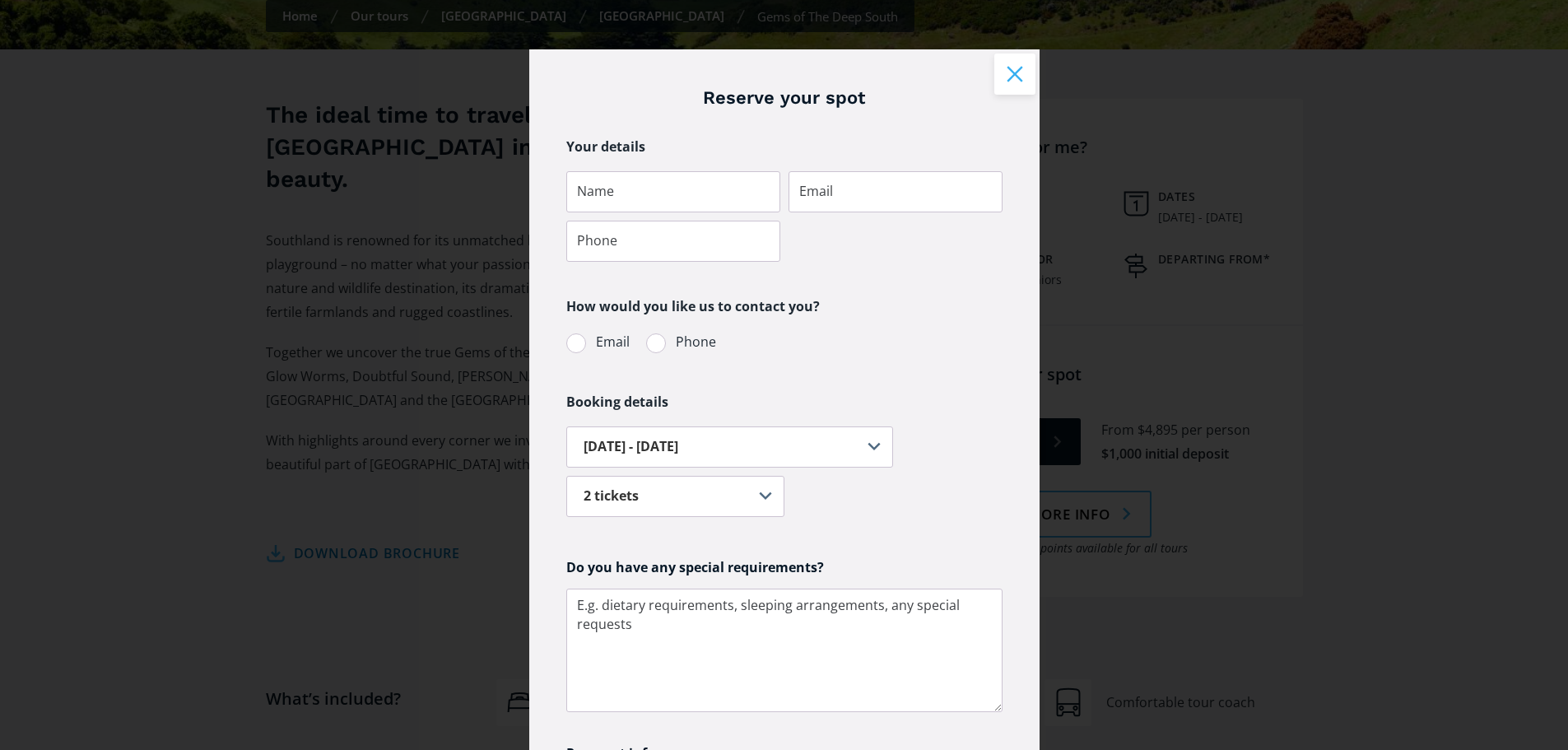
click at [1002, 76] on button "Close modal" at bounding box center [1015, 73] width 41 height 41
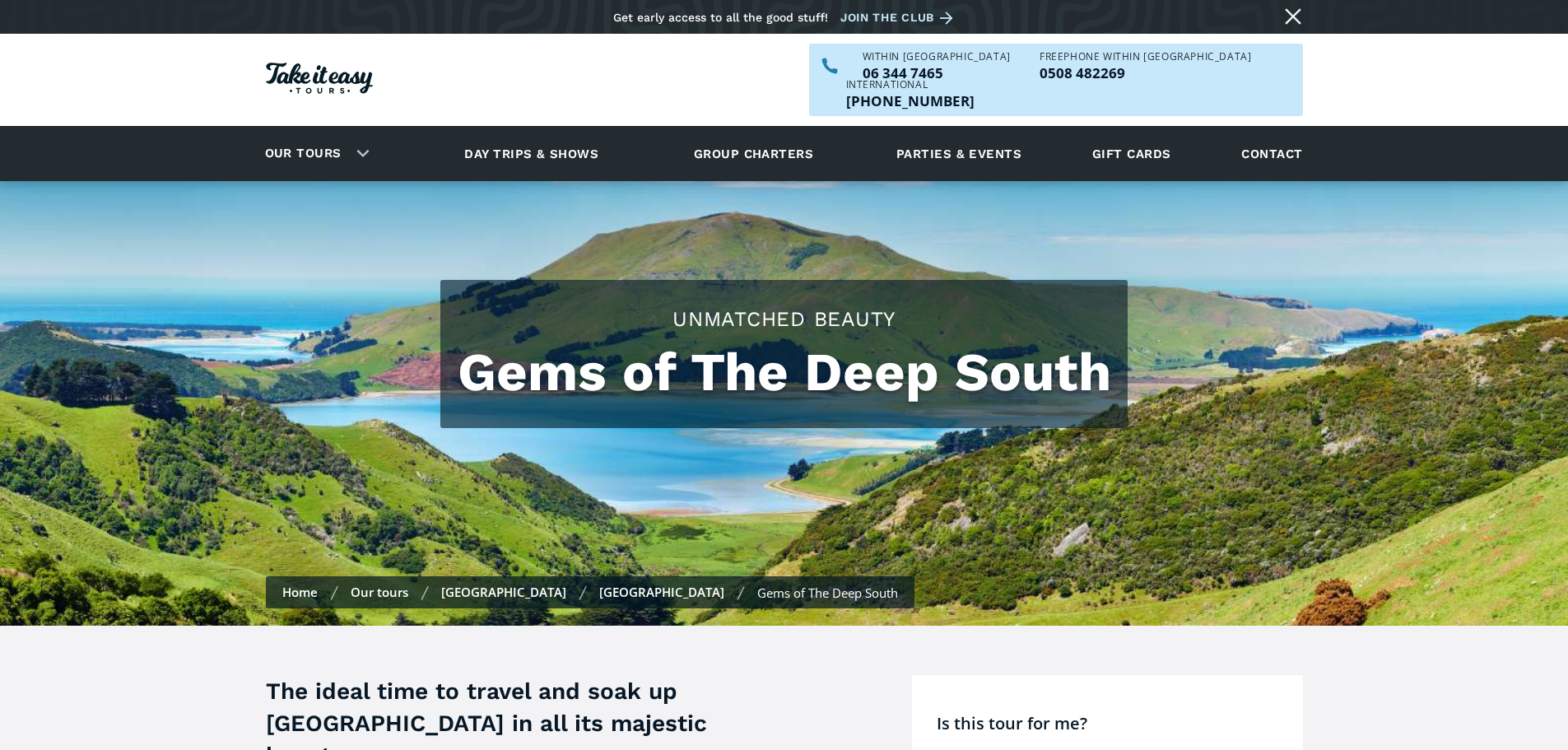
scroll to position [576, 0]
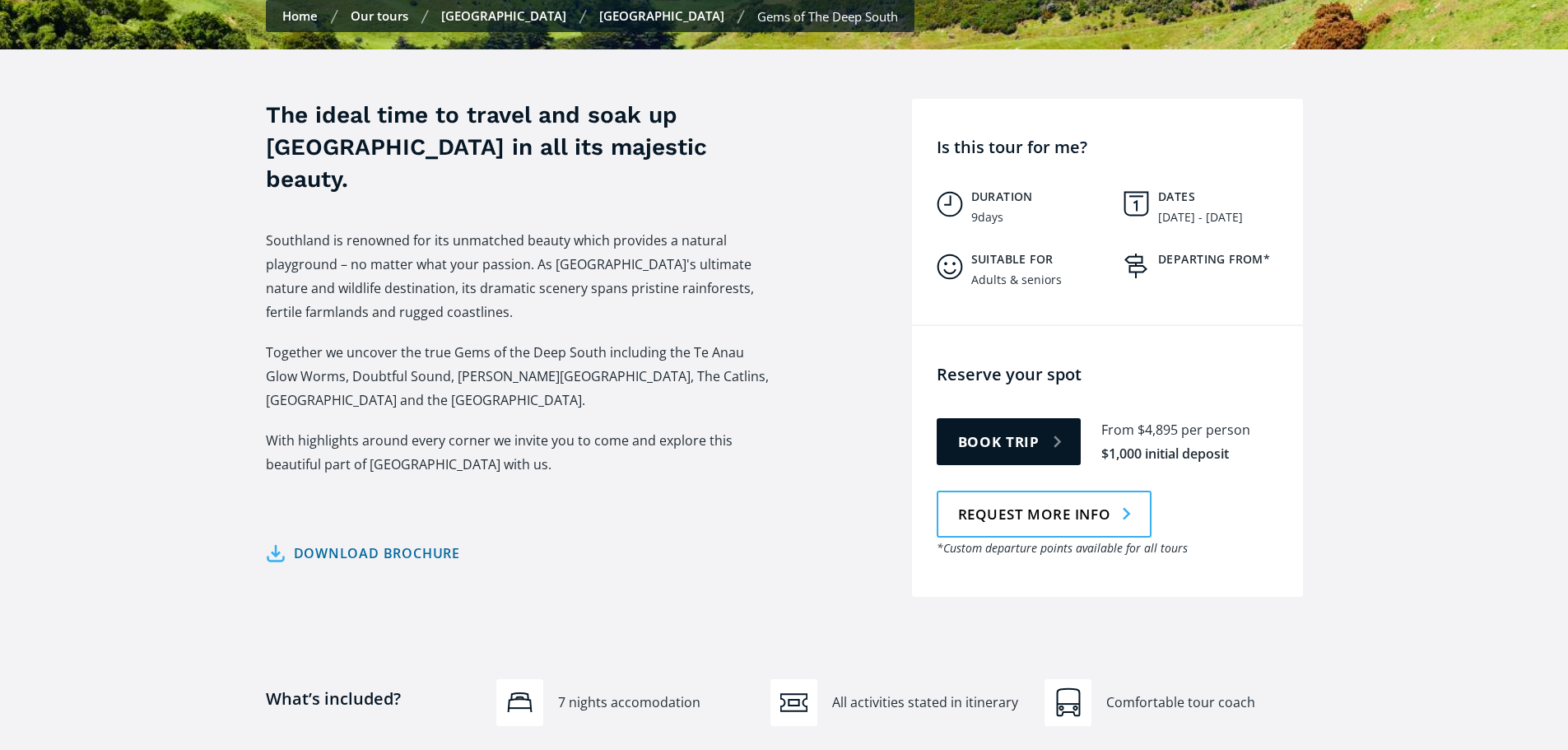
click at [403, 541] on link "Download brochure" at bounding box center [364, 553] width 195 height 24
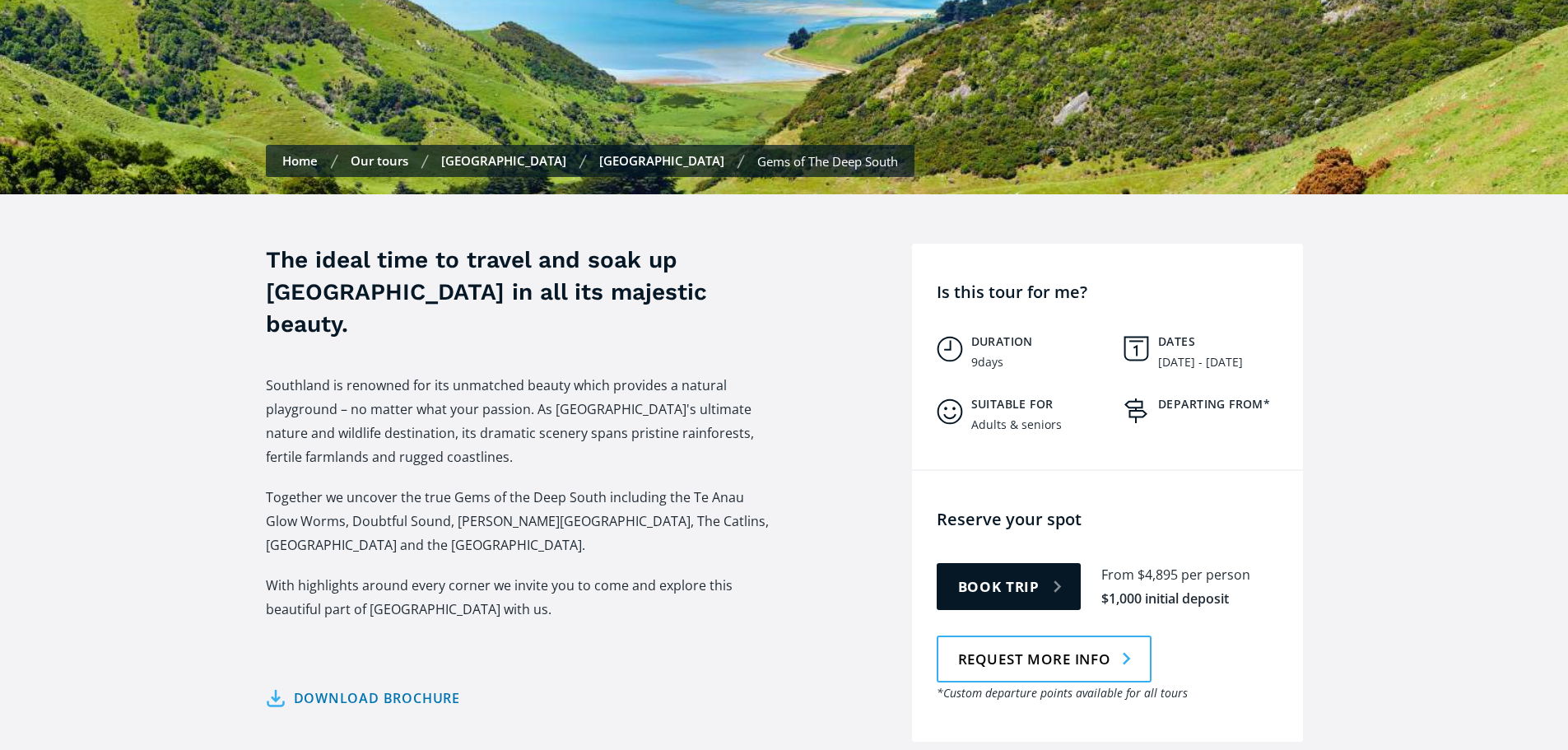
scroll to position [0, 0]
